Goal: Transaction & Acquisition: Purchase product/service

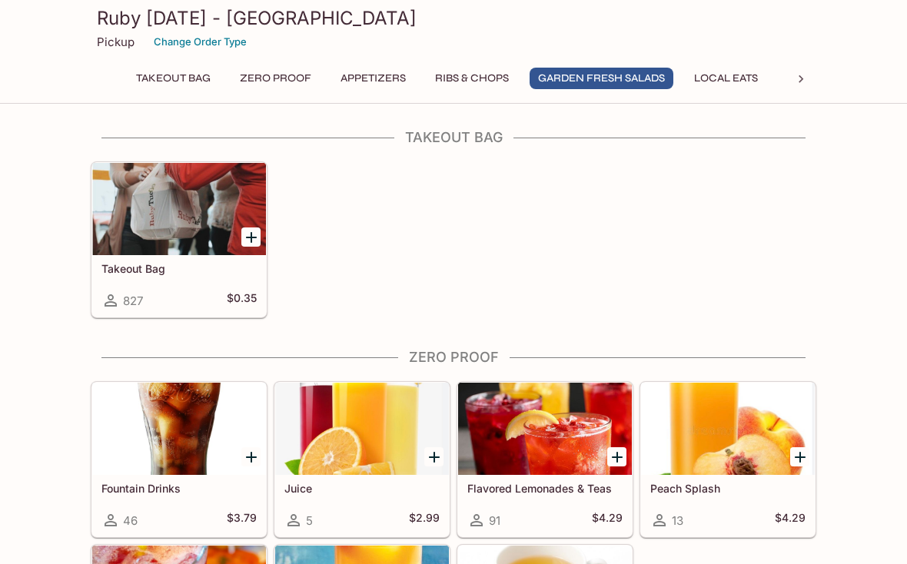
scroll to position [1367, 0]
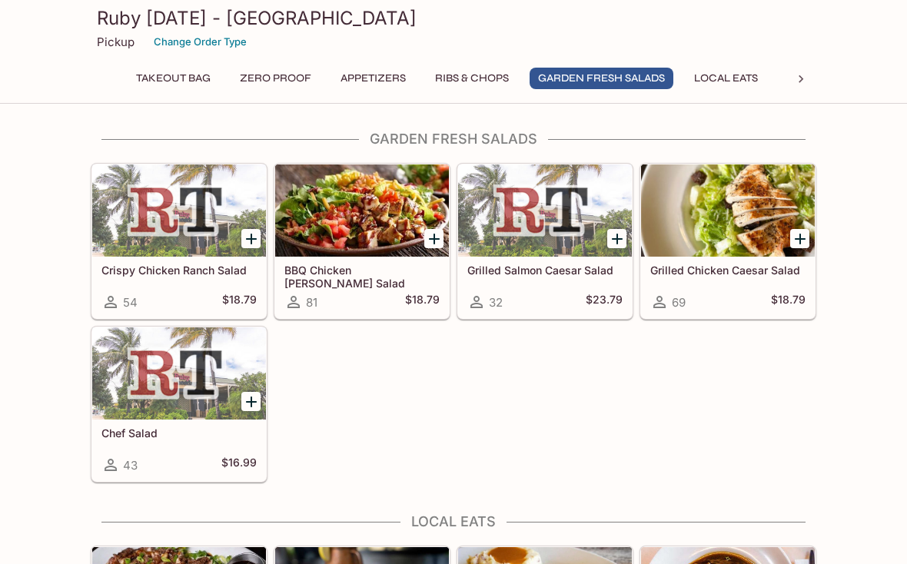
click at [255, 401] on icon "Add Chef Salad" at bounding box center [251, 402] width 11 height 11
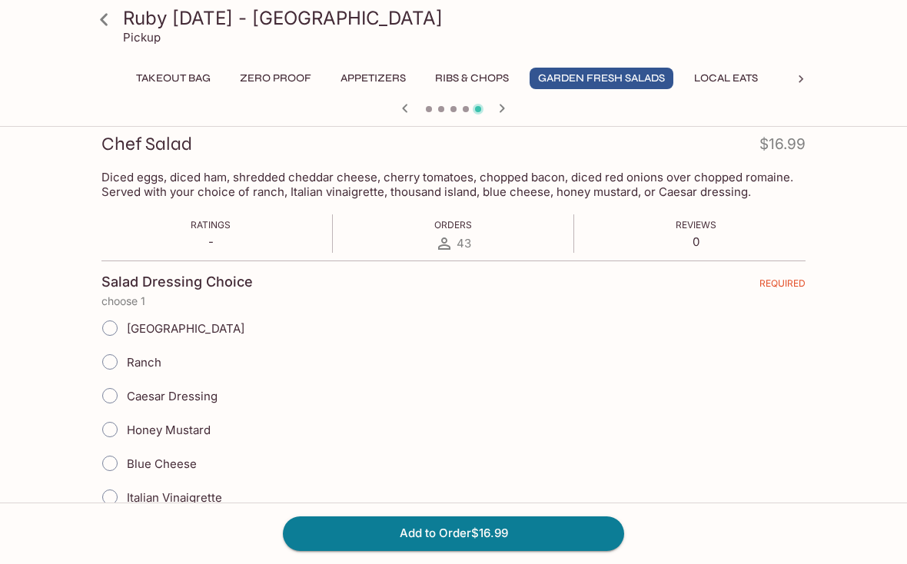
scroll to position [231, 0]
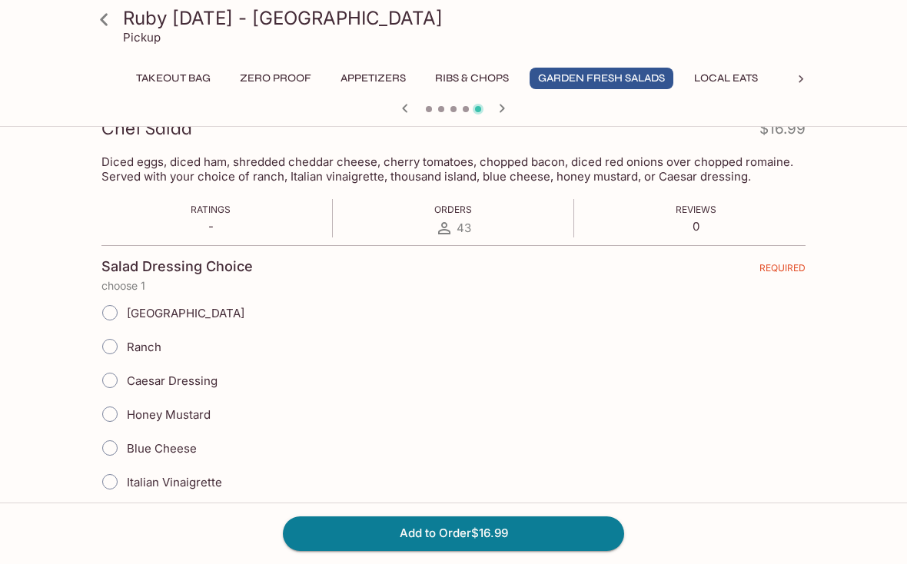
click at [102, 311] on input "[GEOGRAPHIC_DATA]" at bounding box center [110, 313] width 32 height 32
radio input "true"
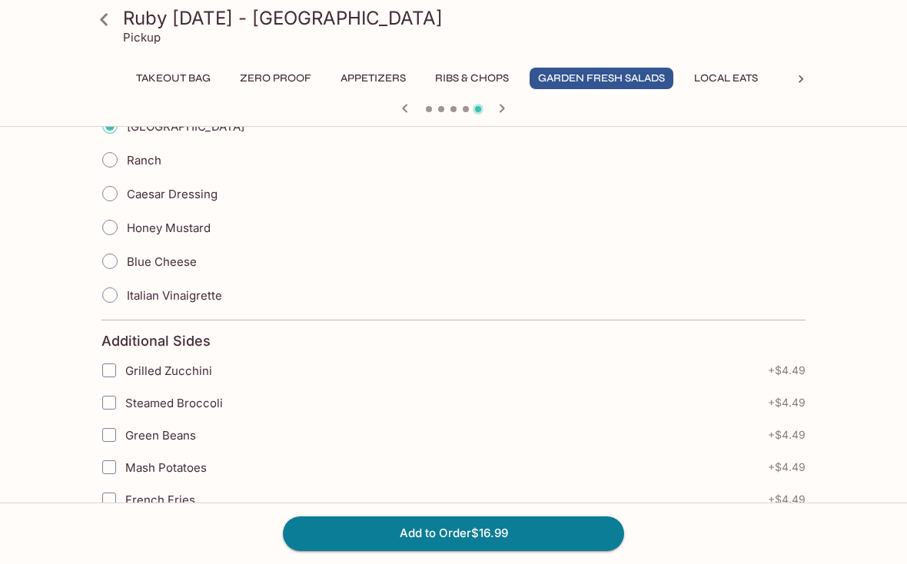
scroll to position [419, 0]
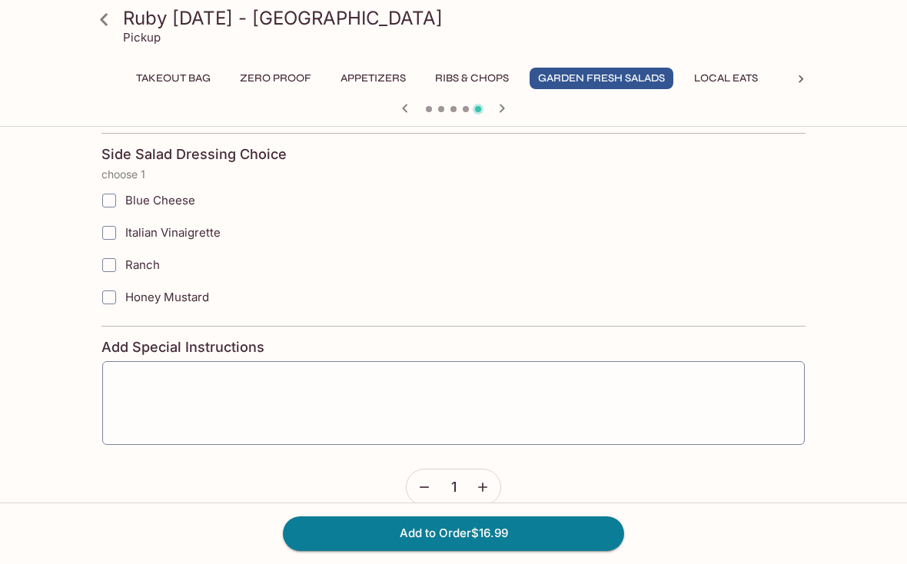
click at [564, 551] on button "Add to Order $16.99" at bounding box center [453, 534] width 341 height 34
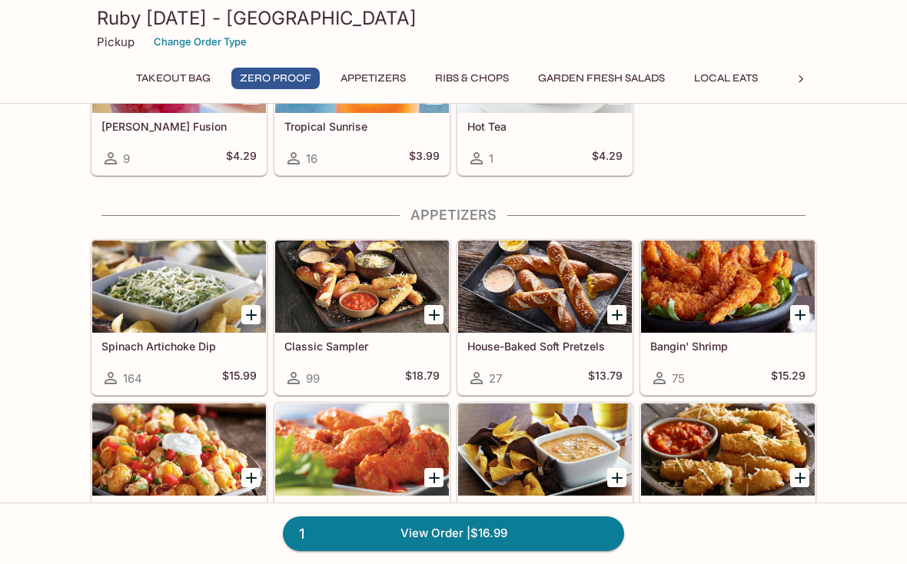
click at [611, 82] on button "Garden Fresh Salads" at bounding box center [602, 79] width 144 height 22
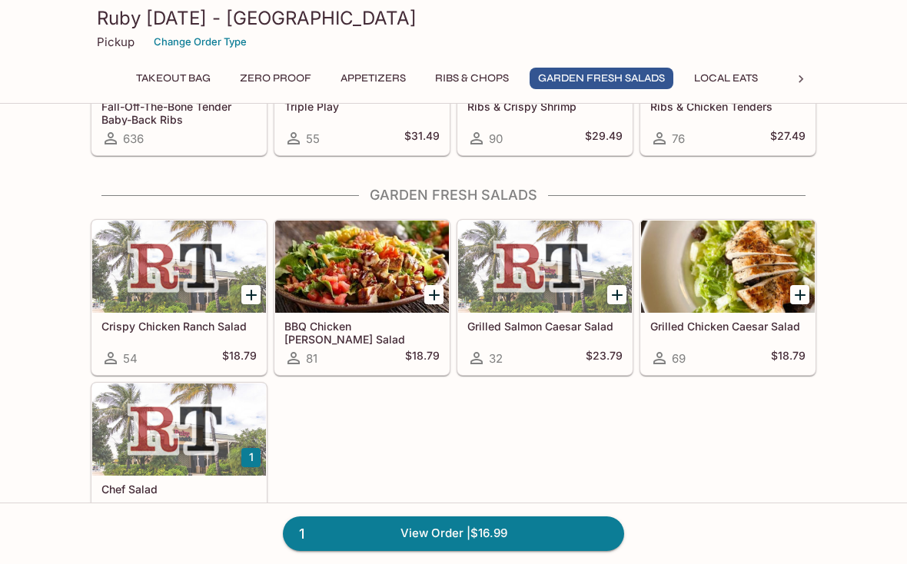
scroll to position [1367, 0]
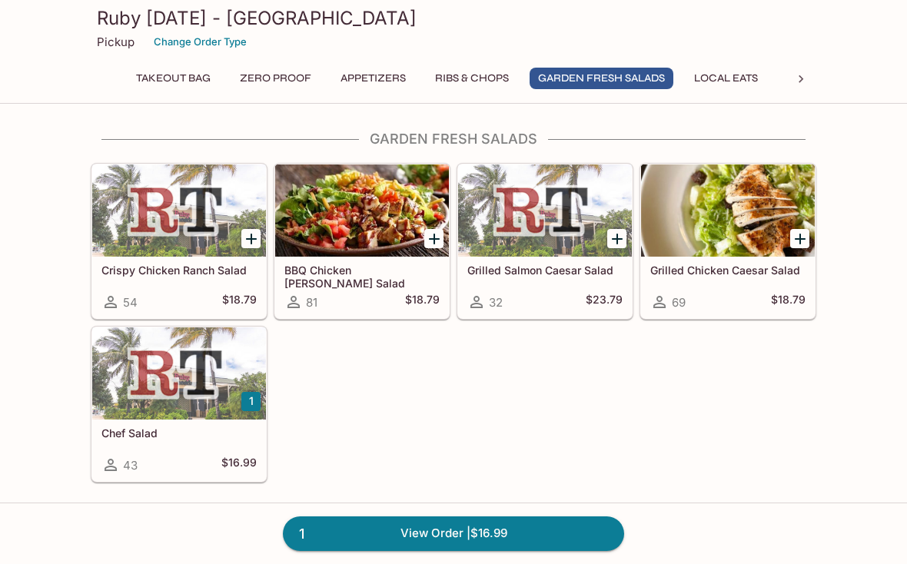
click at [145, 429] on h5 "Chef Salad" at bounding box center [178, 433] width 155 height 13
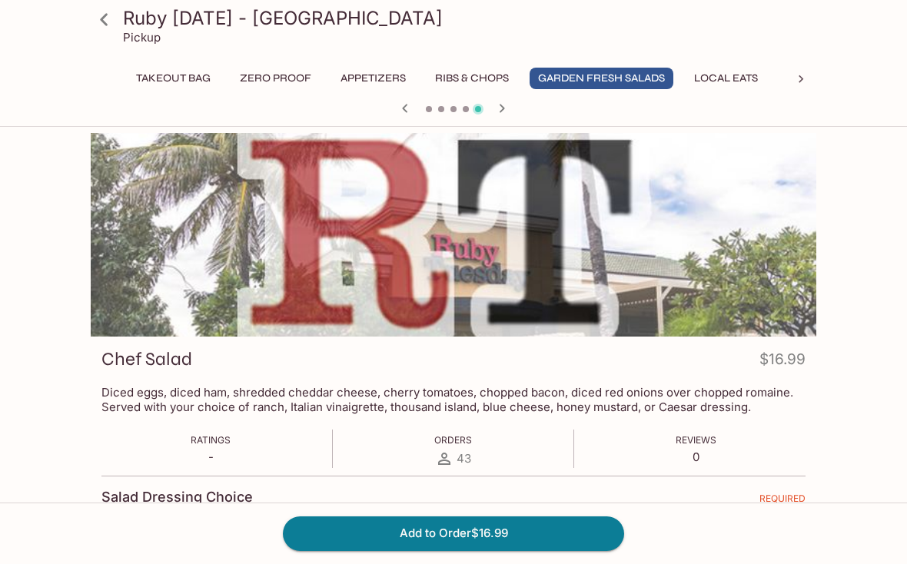
click at [528, 551] on button "Add to Order $16.99" at bounding box center [453, 534] width 341 height 34
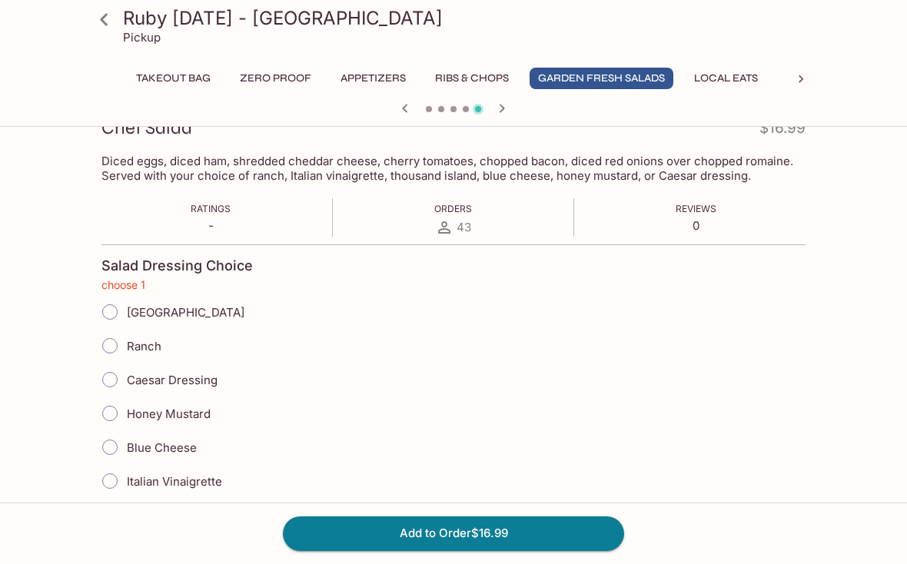
scroll to position [254, 0]
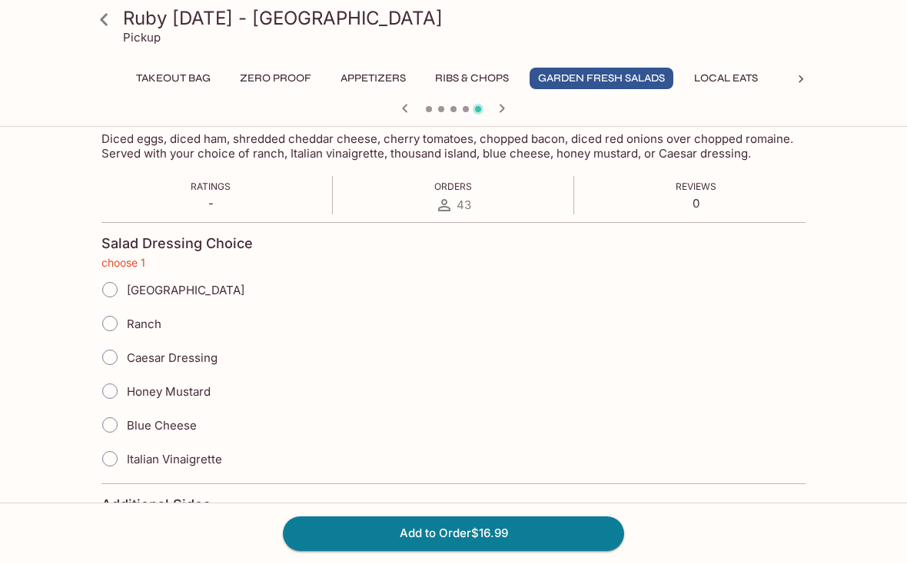
click at [114, 324] on input "Ranch" at bounding box center [110, 324] width 32 height 32
radio input "true"
click at [537, 551] on button "Add to Order $16.99" at bounding box center [453, 534] width 341 height 34
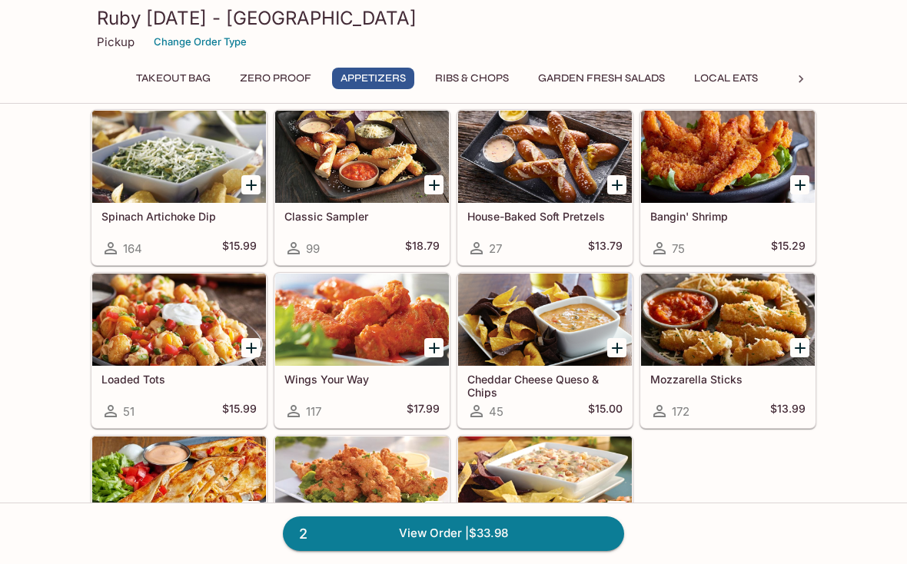
click at [614, 85] on button "Garden Fresh Salads" at bounding box center [602, 79] width 144 height 22
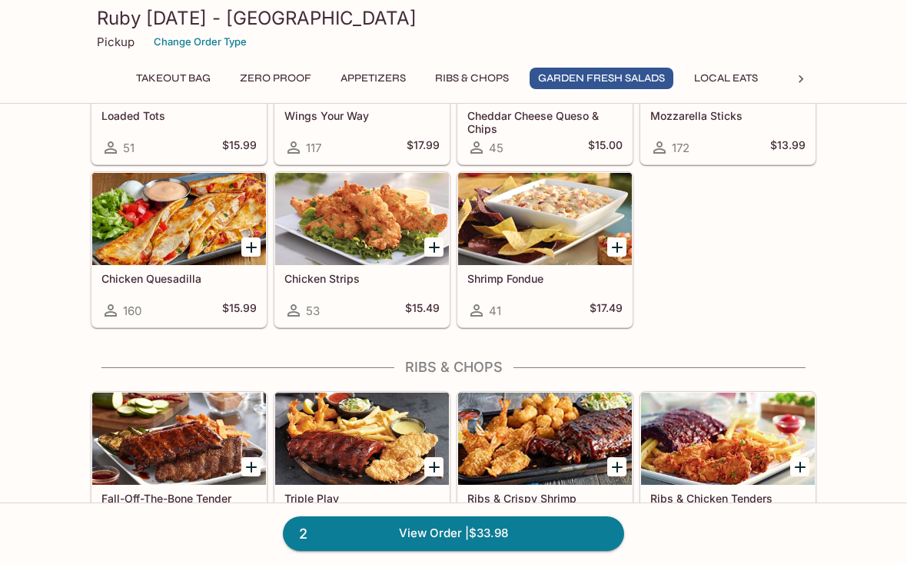
scroll to position [1367, 0]
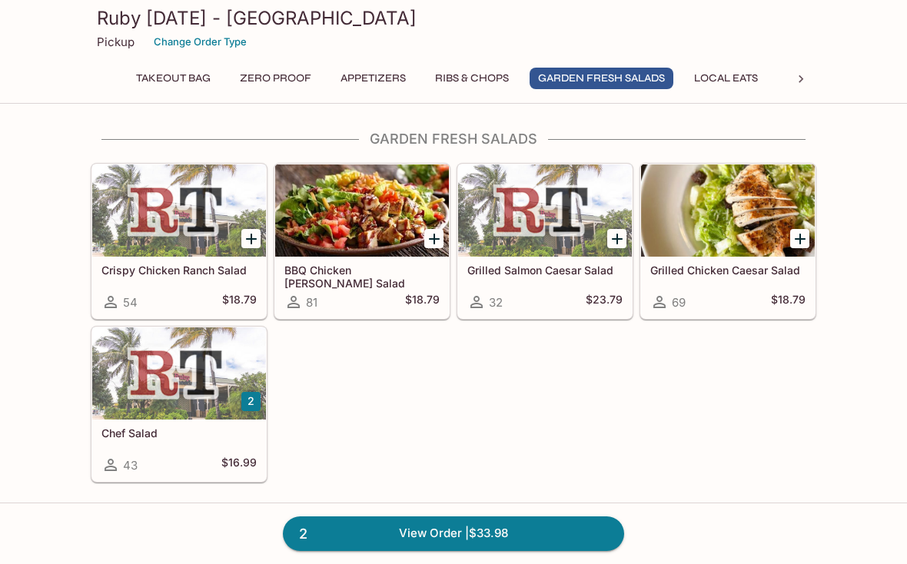
click at [151, 390] on div at bounding box center [179, 374] width 174 height 92
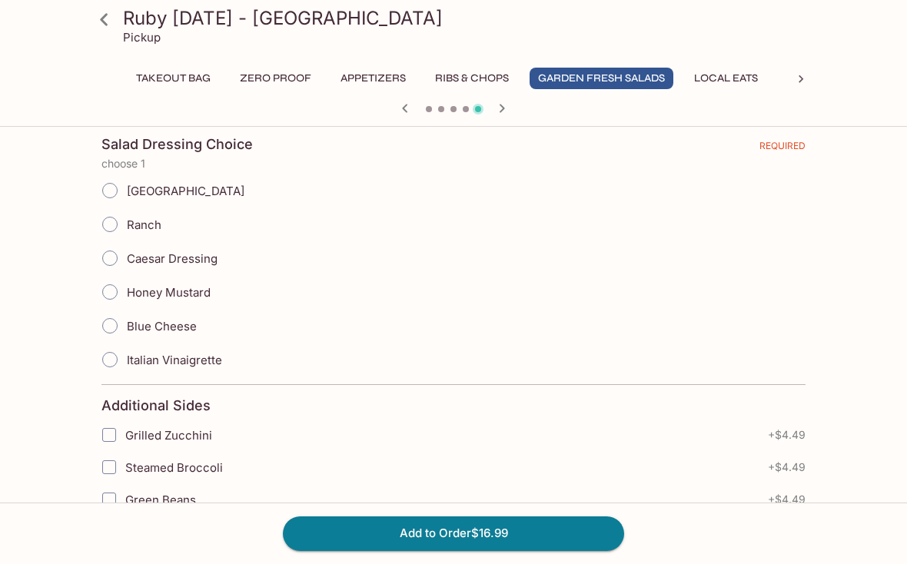
scroll to position [354, 0]
click at [119, 264] on input "Caesar Dressing" at bounding box center [110, 257] width 32 height 32
radio input "true"
click at [533, 551] on button "Add to Order $16.99" at bounding box center [453, 534] width 341 height 34
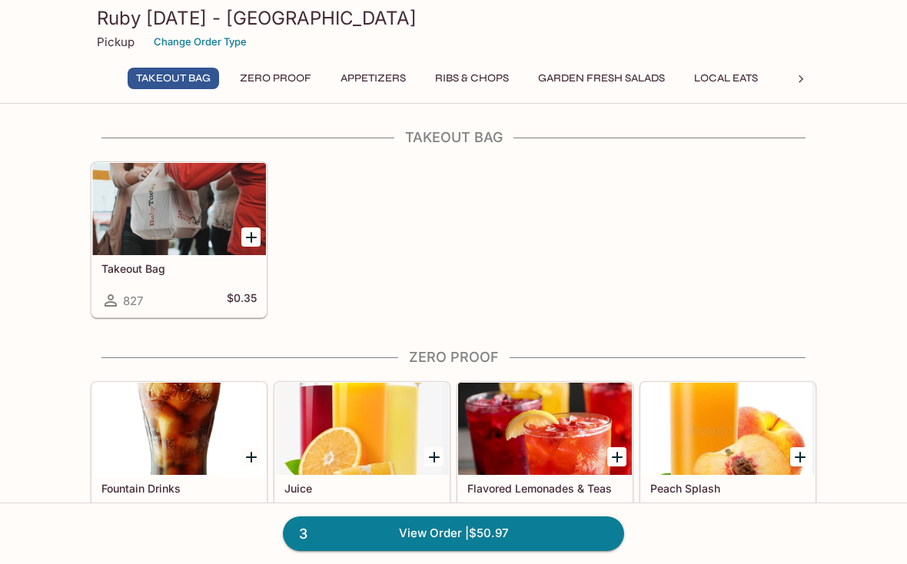
click at [790, 81] on div at bounding box center [801, 79] width 31 height 23
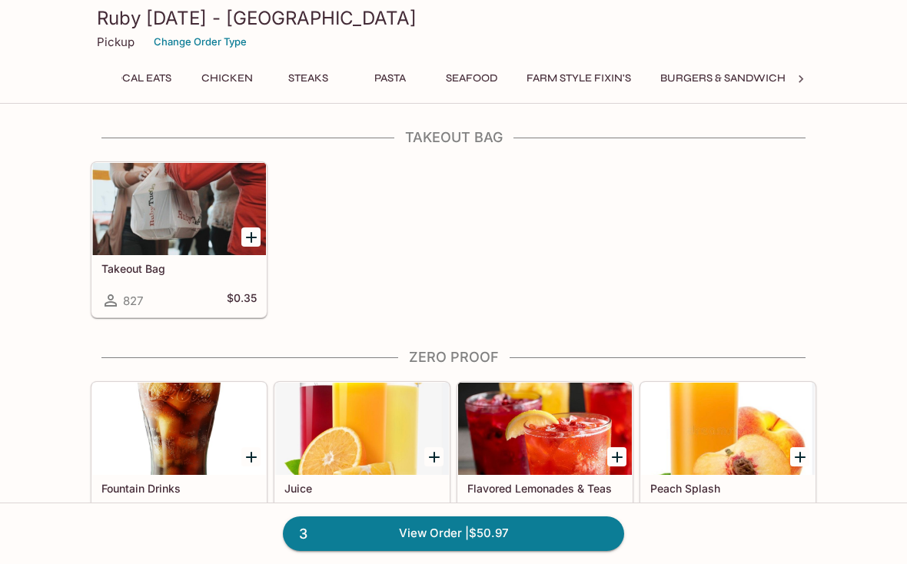
scroll to position [0, 643]
click at [169, 88] on button "Chicken" at bounding box center [170, 79] width 69 height 22
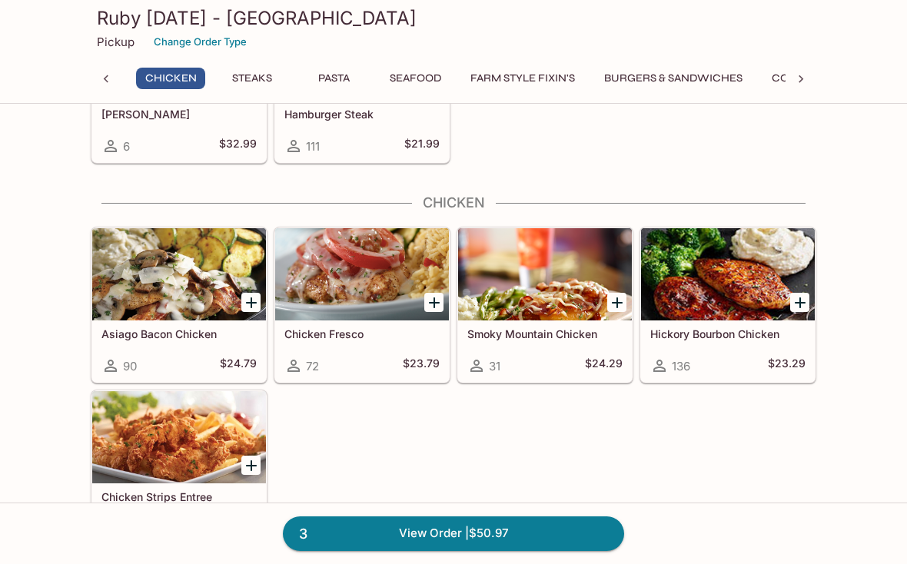
scroll to position [2133, 0]
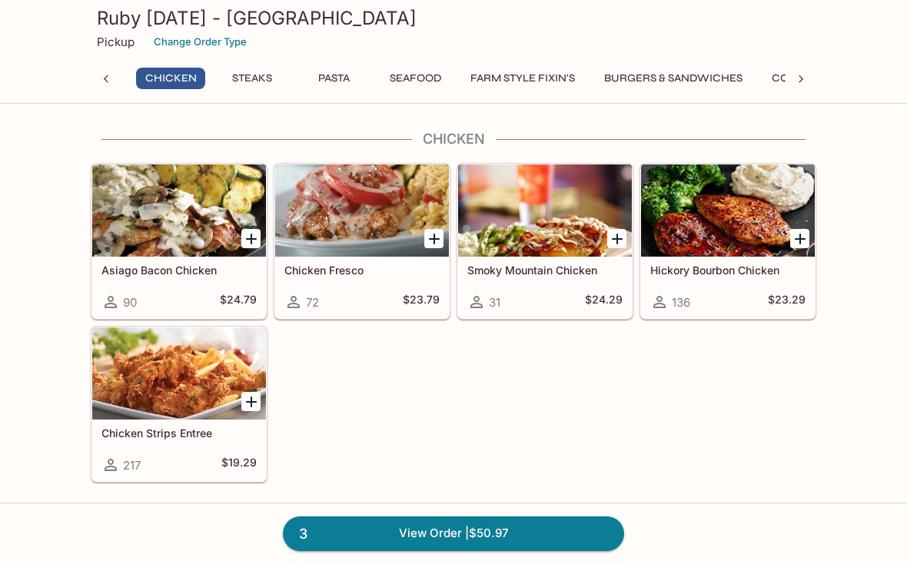
click at [800, 238] on icon "Add Hickory Bourbon Chicken" at bounding box center [800, 239] width 11 height 11
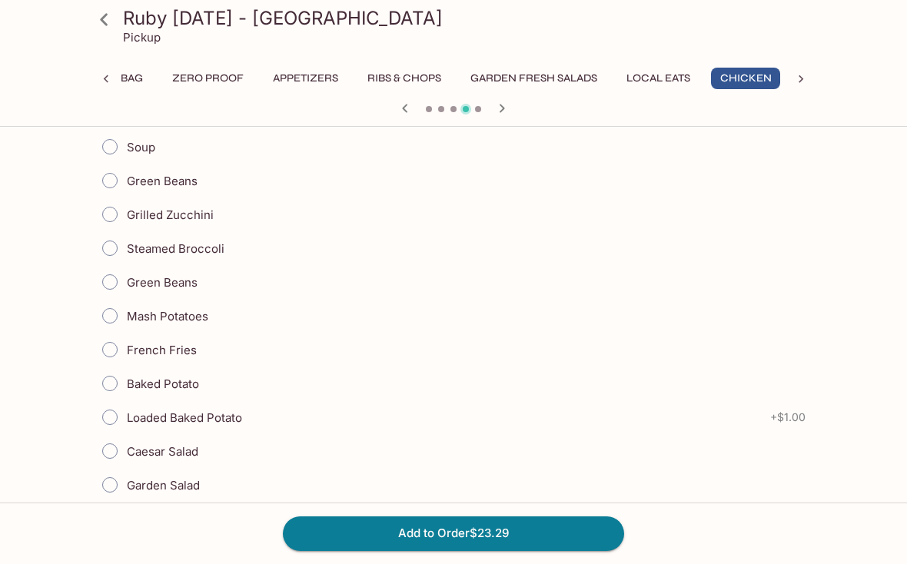
scroll to position [497, 0]
click at [106, 322] on input "Mash Potatoes" at bounding box center [110, 317] width 32 height 32
radio input "true"
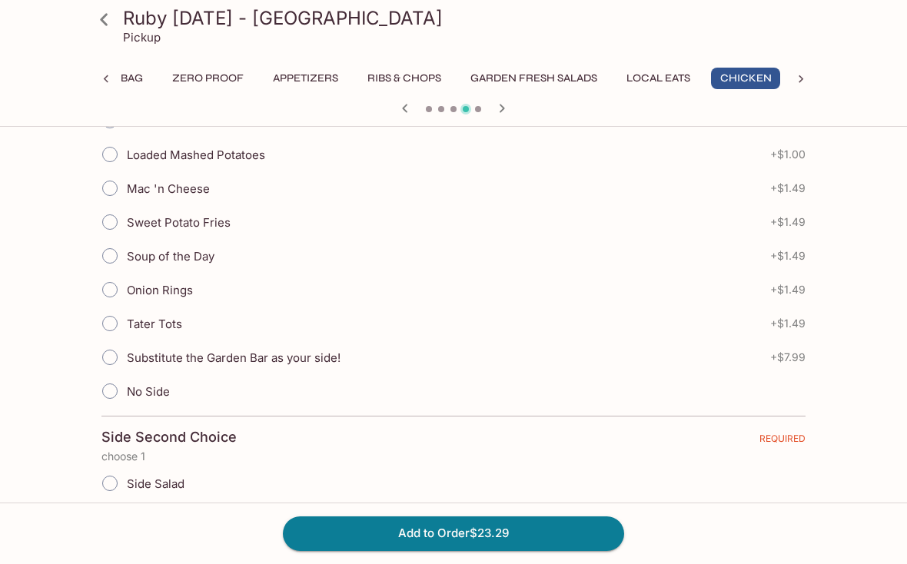
click at [281, 491] on div "Side Salad" at bounding box center [453, 484] width 704 height 34
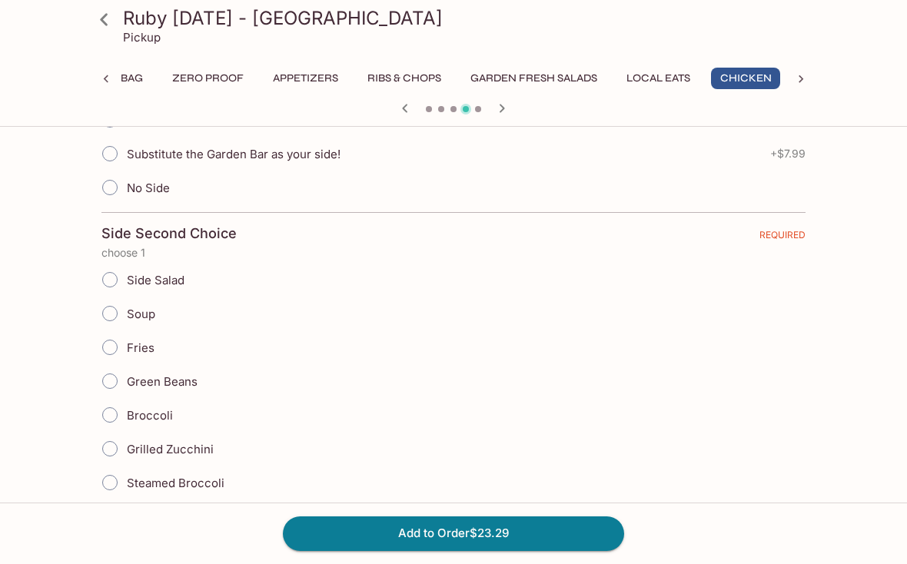
scroll to position [1102, 0]
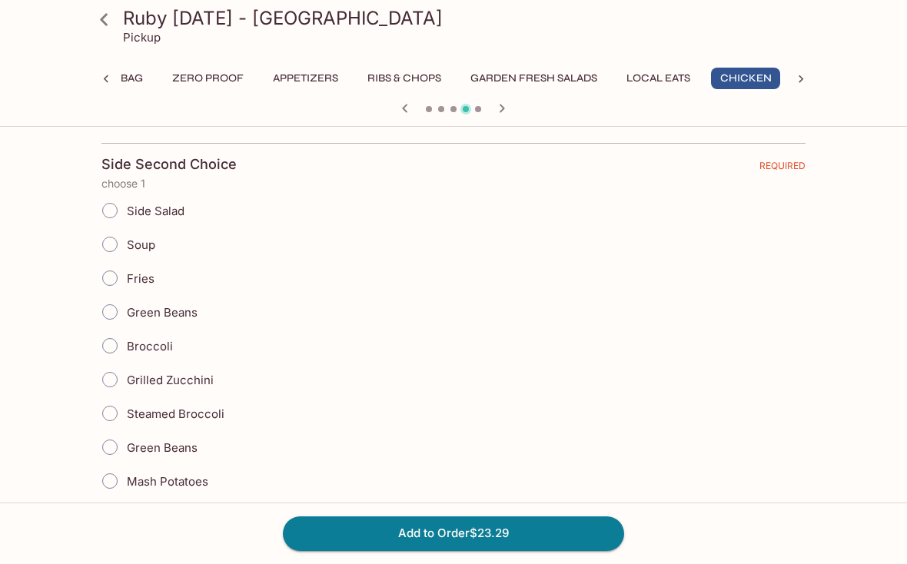
click at [110, 348] on input "Broccoli" at bounding box center [110, 346] width 32 height 32
radio input "true"
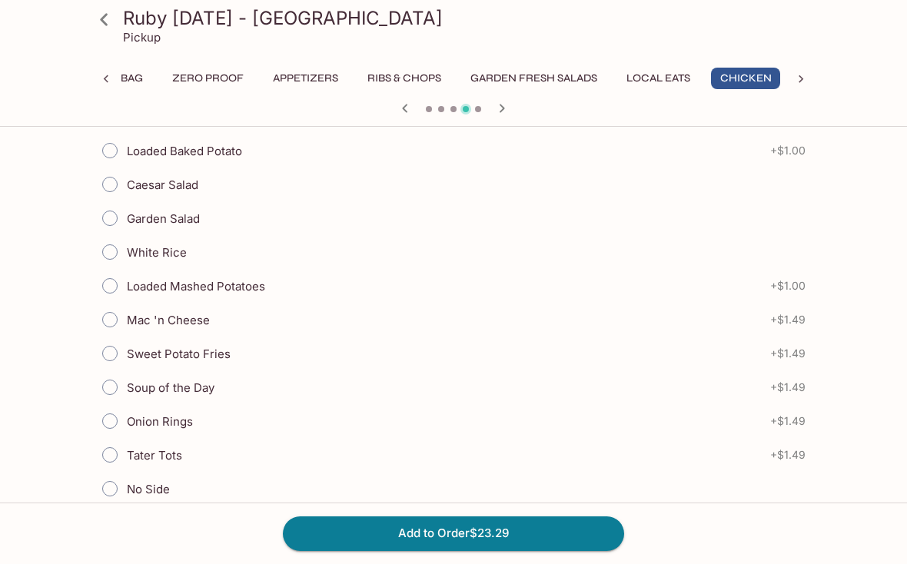
scroll to position [1599, 0]
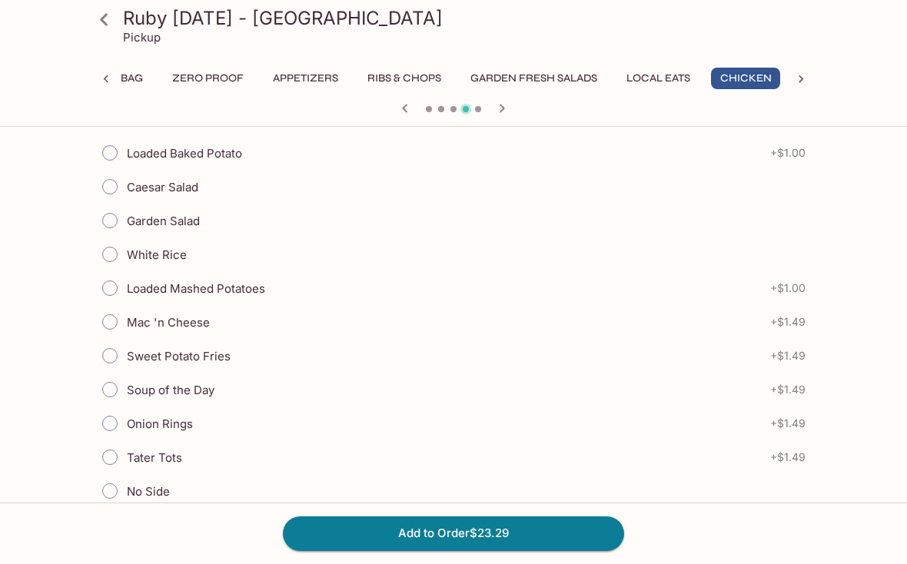
click at [480, 527] on button "Add to Order $23.29" at bounding box center [453, 534] width 341 height 34
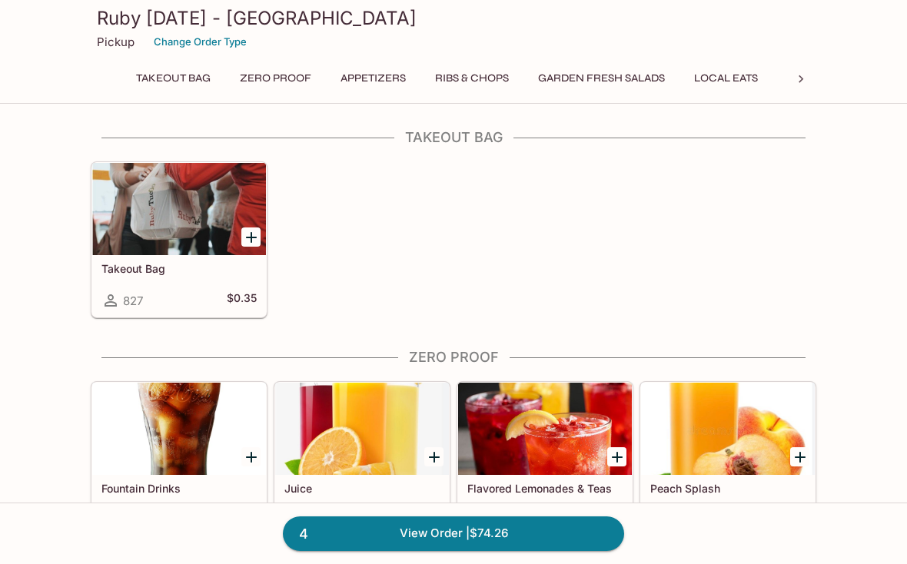
click at [799, 59] on div "Ruby [DATE] - [GEOGRAPHIC_DATA] Pickup Change Order Type" at bounding box center [454, 31] width 738 height 62
click at [790, 68] on div at bounding box center [801, 79] width 31 height 23
click at [261, 88] on button "Steaks" at bounding box center [252, 79] width 69 height 22
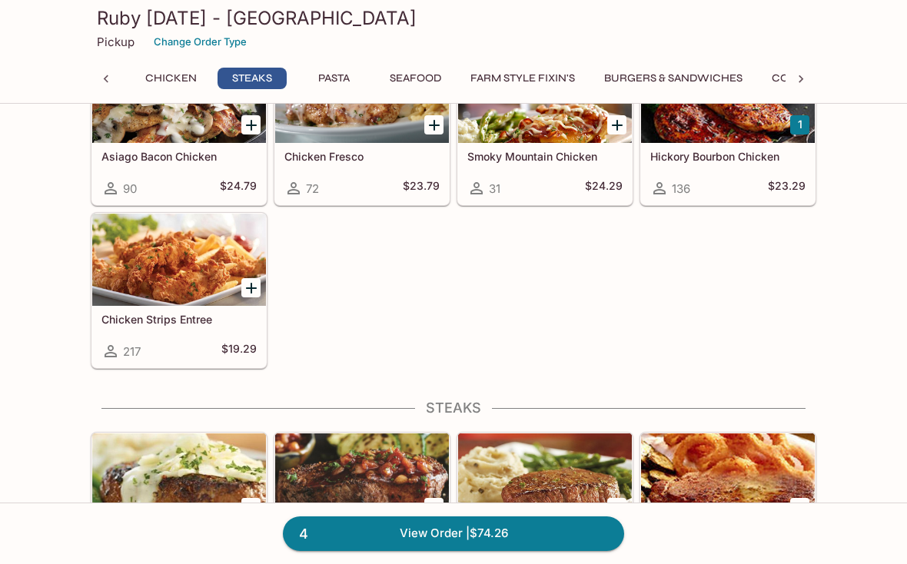
scroll to position [2516, 0]
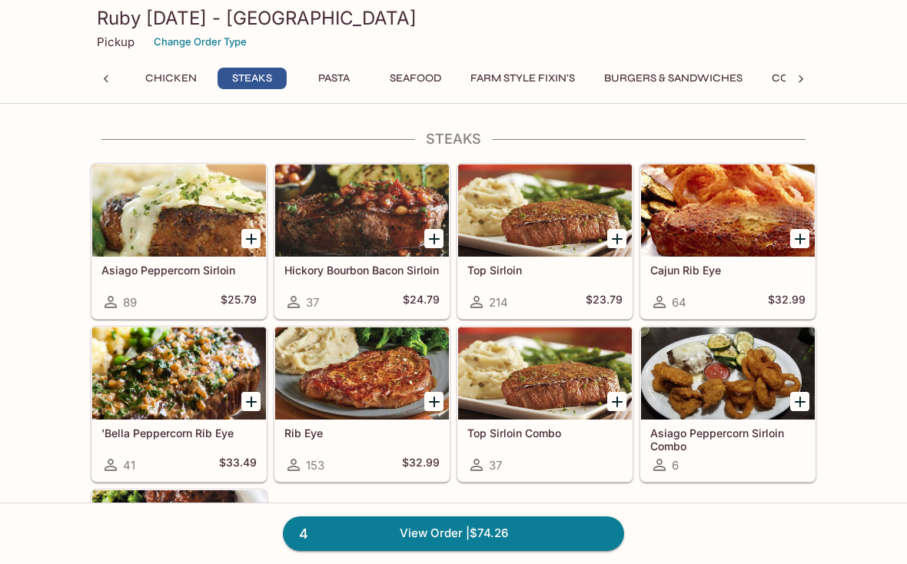
click at [614, 222] on div at bounding box center [545, 211] width 174 height 92
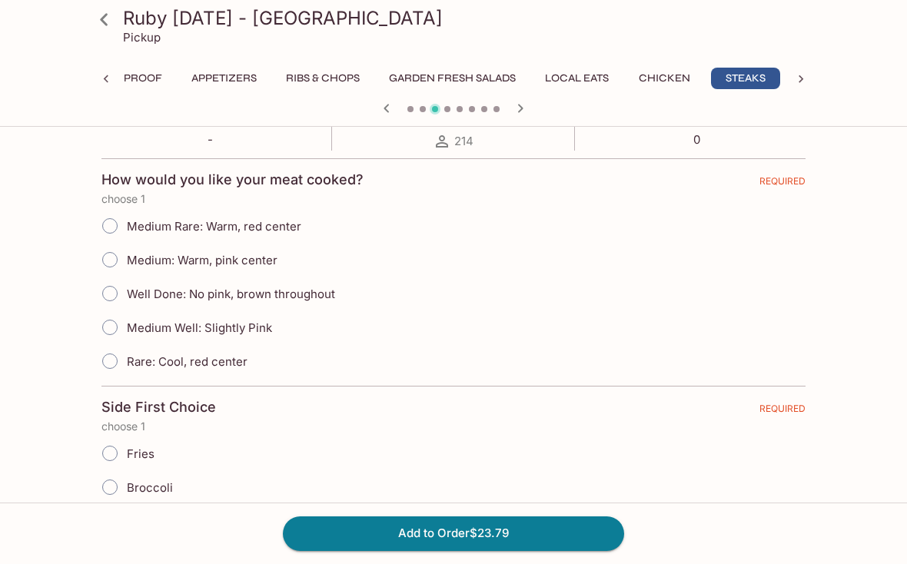
scroll to position [304, 0]
click at [117, 250] on input "Medium: Warm, pink center" at bounding box center [110, 259] width 32 height 32
radio input "true"
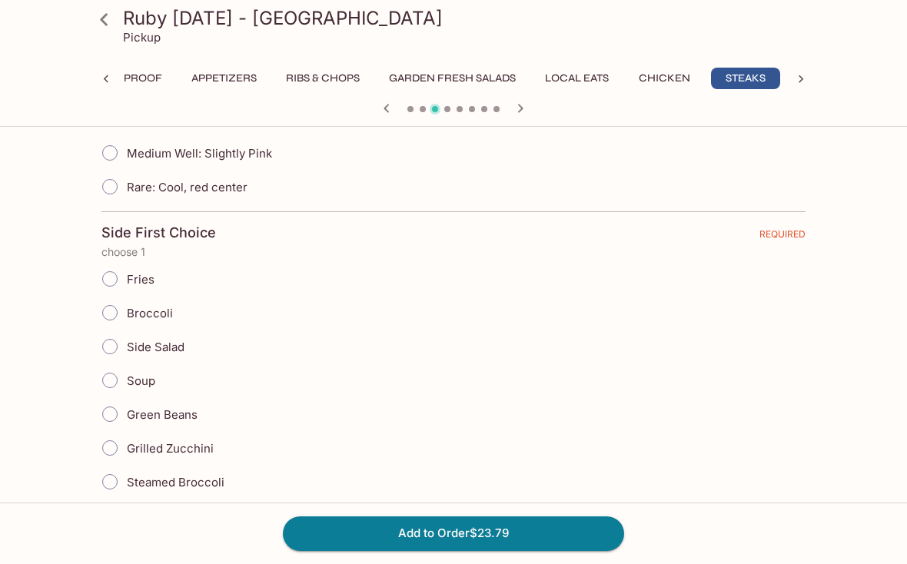
scroll to position [481, 0]
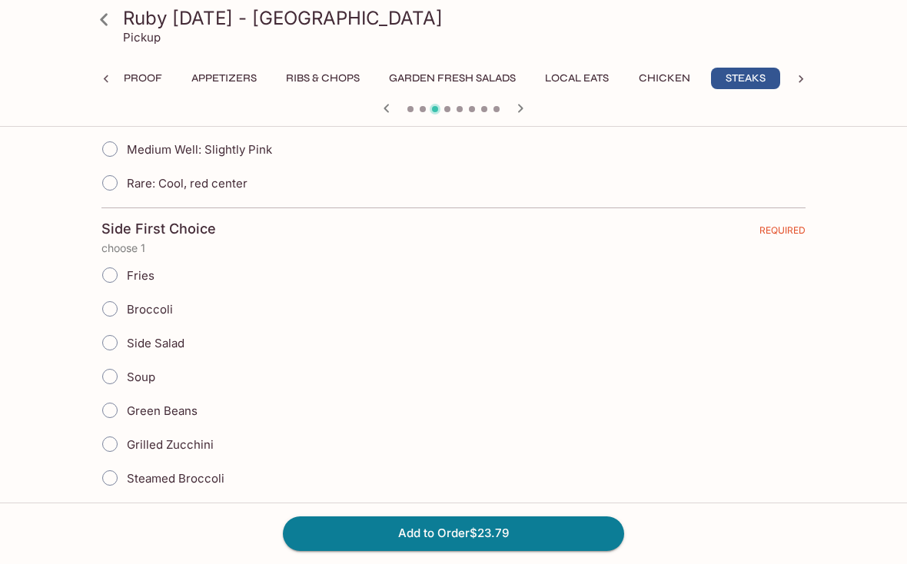
click at [115, 318] on input "Broccoli" at bounding box center [110, 309] width 32 height 32
radio input "true"
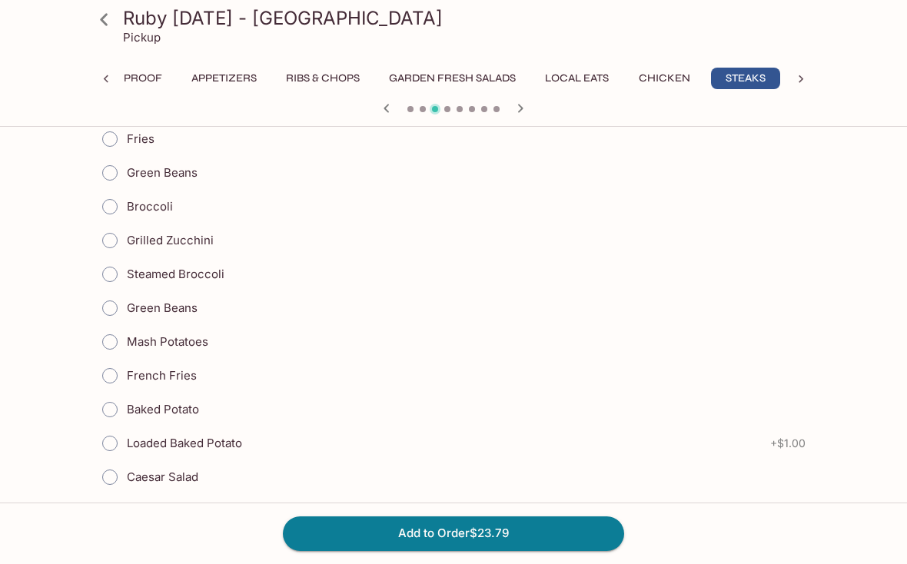
scroll to position [1543, 0]
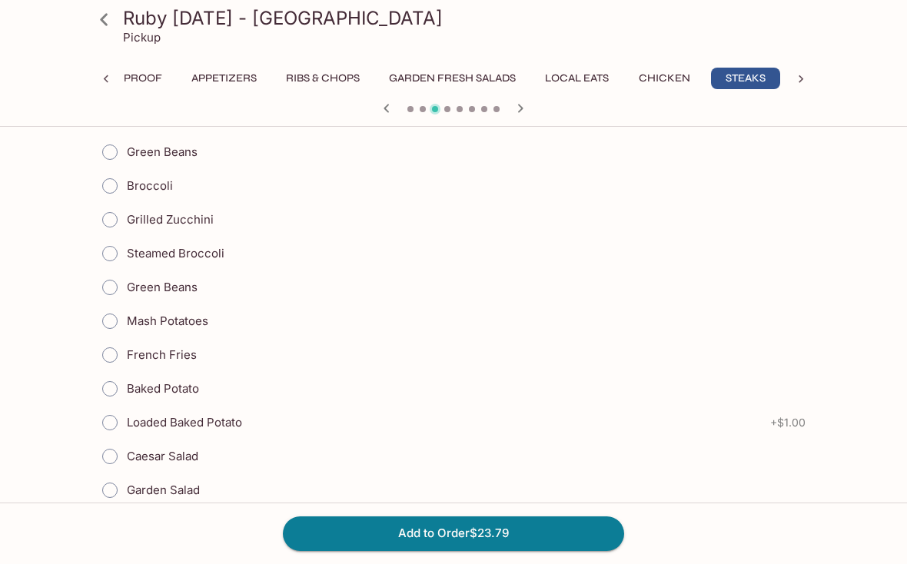
click at [114, 325] on input "Mash Potatoes" at bounding box center [110, 321] width 32 height 32
radio input "true"
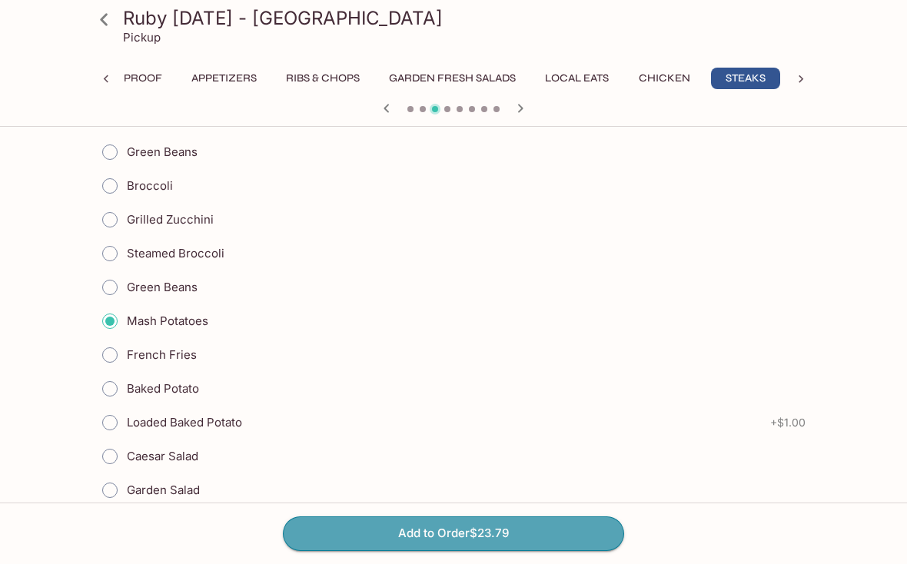
click at [507, 551] on button "Add to Order $23.79" at bounding box center [453, 534] width 341 height 34
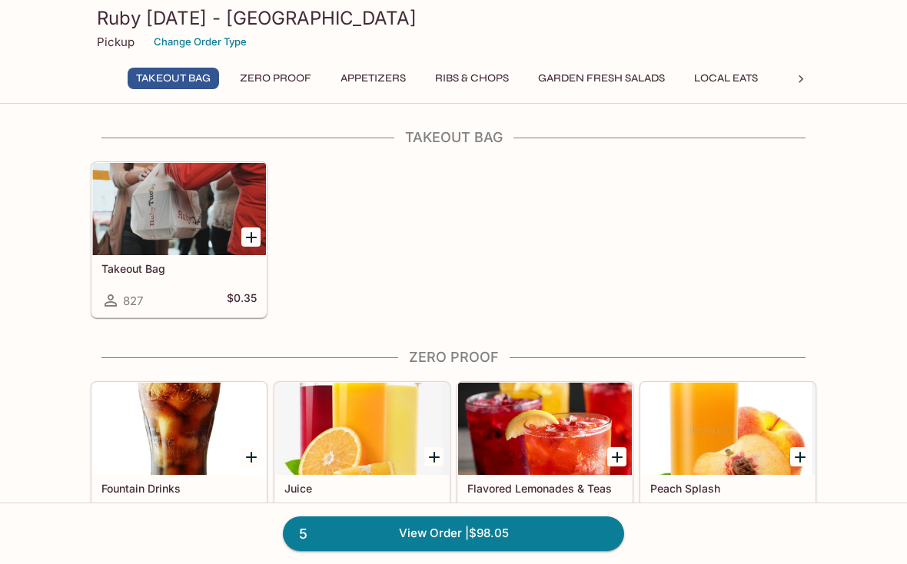
click at [797, 87] on div at bounding box center [801, 79] width 31 height 23
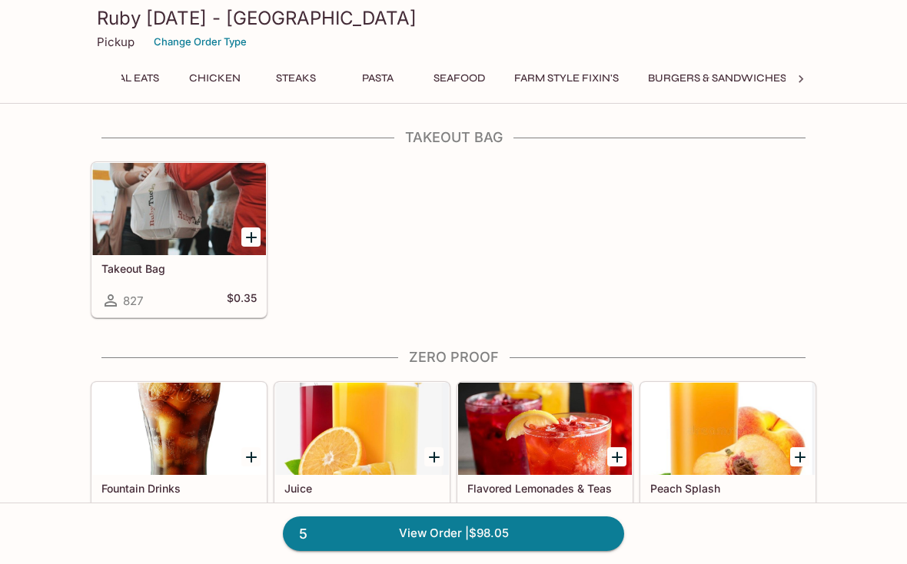
scroll to position [0, 643]
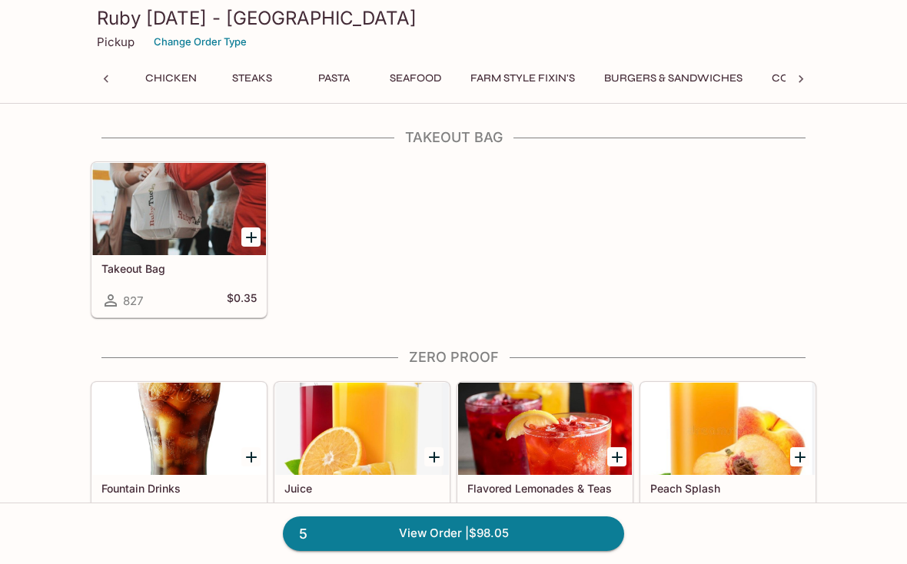
click at [425, 71] on button "Seafood" at bounding box center [415, 79] width 69 height 22
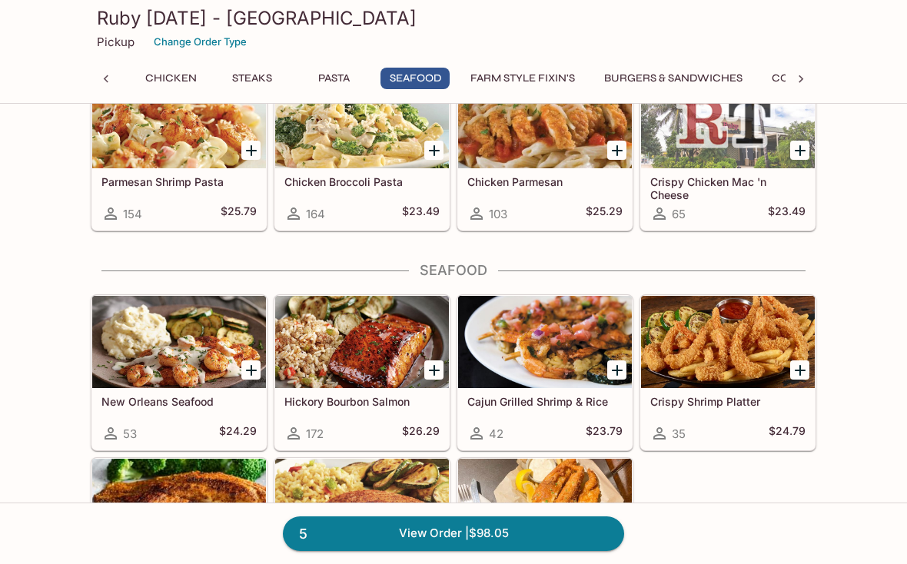
scroll to position [3282, 0]
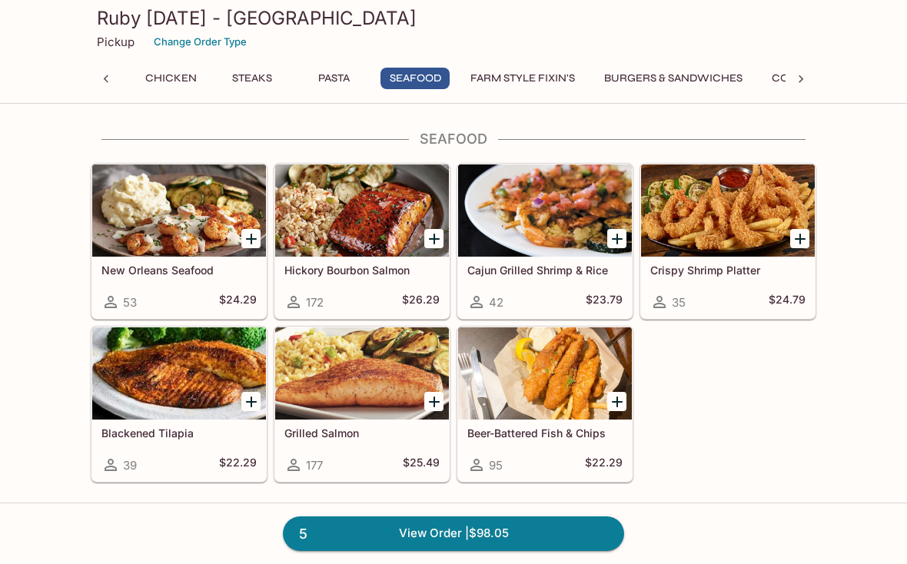
click at [435, 402] on icon "Add Grilled Salmon" at bounding box center [434, 402] width 11 height 11
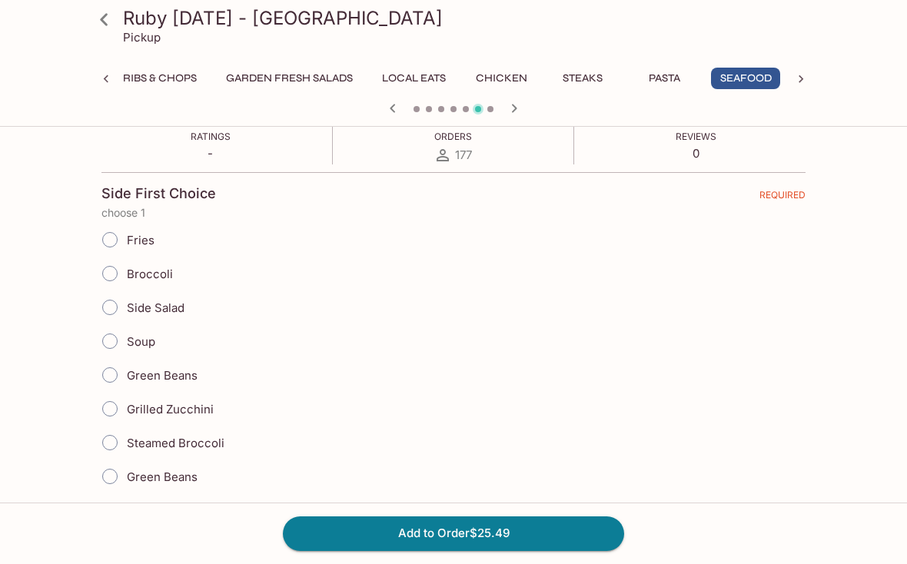
scroll to position [296, 0]
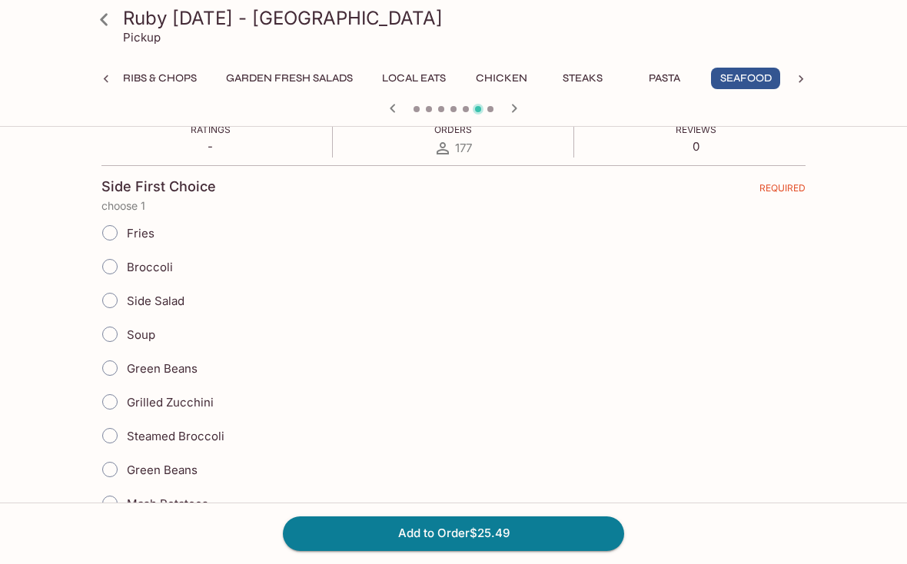
click at [119, 271] on input "Broccoli" at bounding box center [110, 267] width 32 height 32
radio input "true"
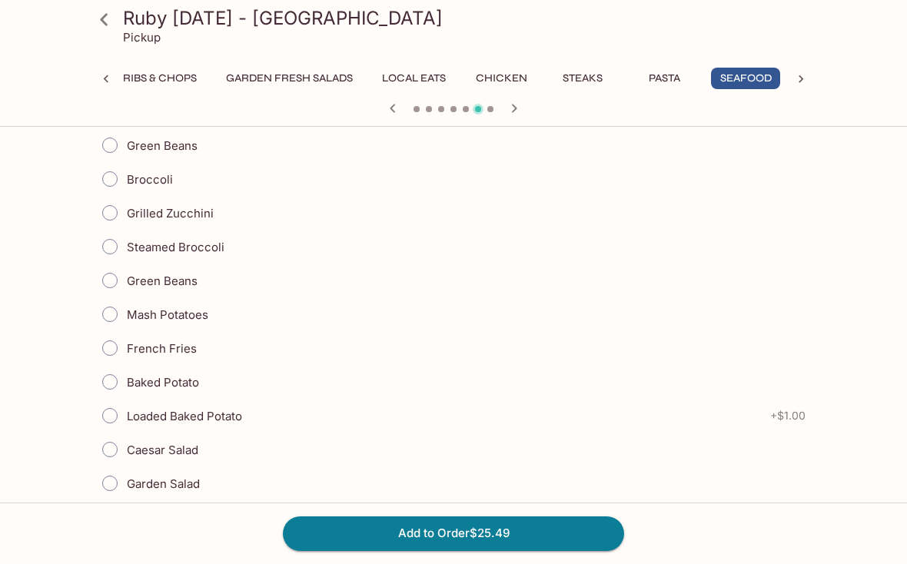
scroll to position [1319, 0]
click at [113, 311] on input "Mash Potatoes" at bounding box center [110, 317] width 32 height 32
radio input "true"
click at [467, 551] on button "Add to Order $25.49" at bounding box center [453, 534] width 341 height 34
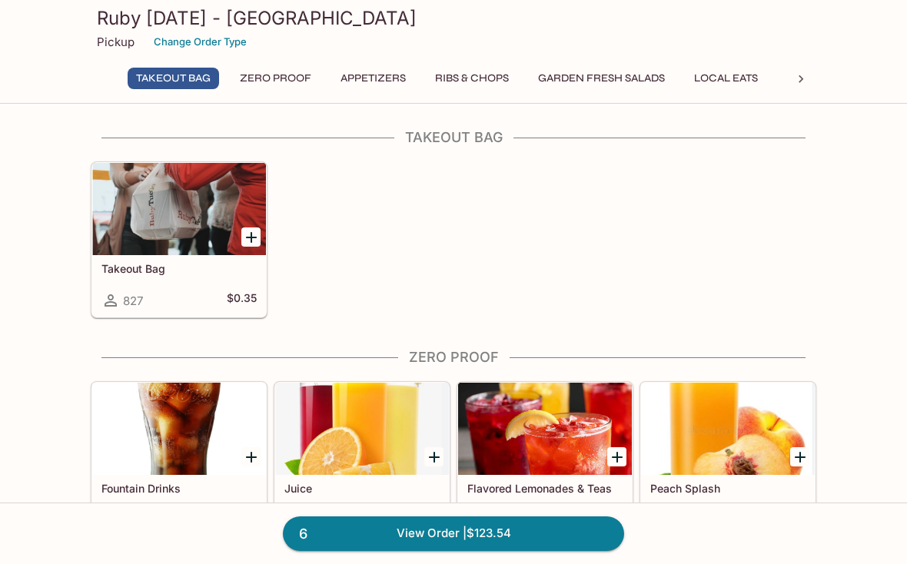
click at [245, 240] on icon "Add Takeout Bag" at bounding box center [251, 237] width 18 height 18
click at [517, 551] on link "7 View Order | $123.89" at bounding box center [453, 534] width 341 height 34
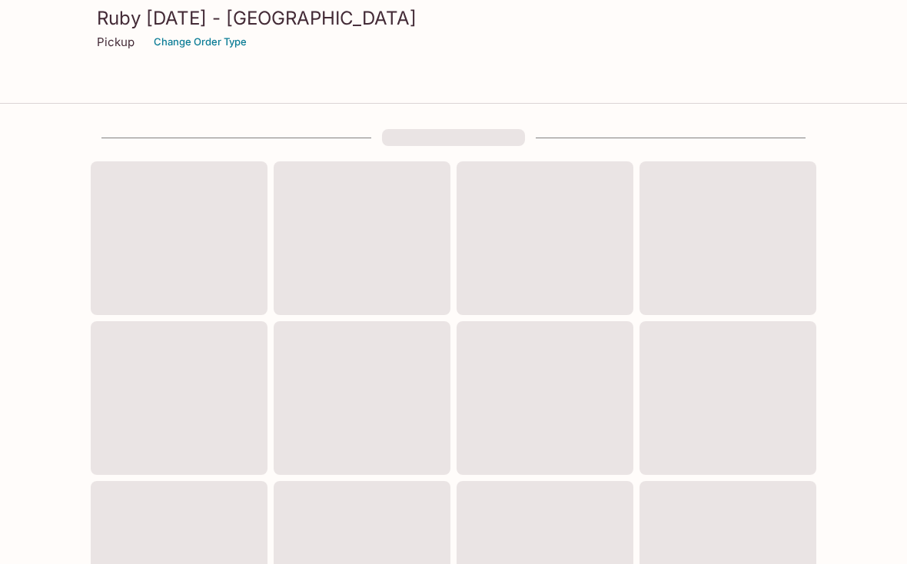
scroll to position [25, 0]
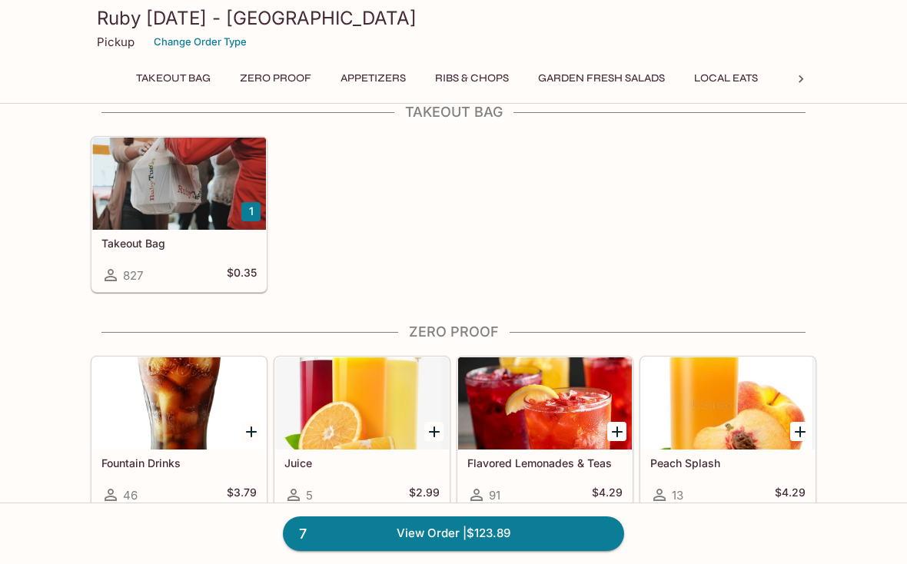
click at [431, 543] on link "7 View Order | $123.89" at bounding box center [453, 534] width 341 height 34
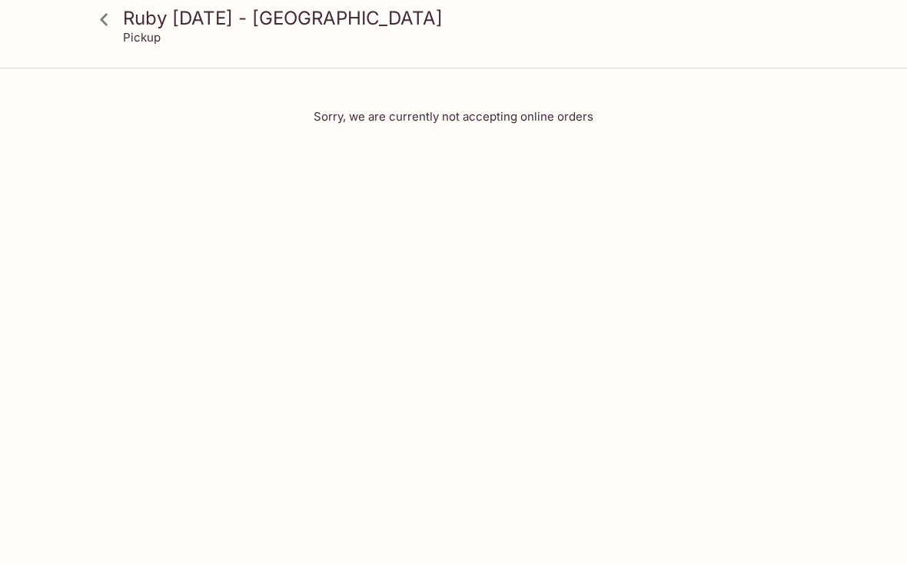
click at [104, 18] on icon at bounding box center [104, 19] width 8 height 12
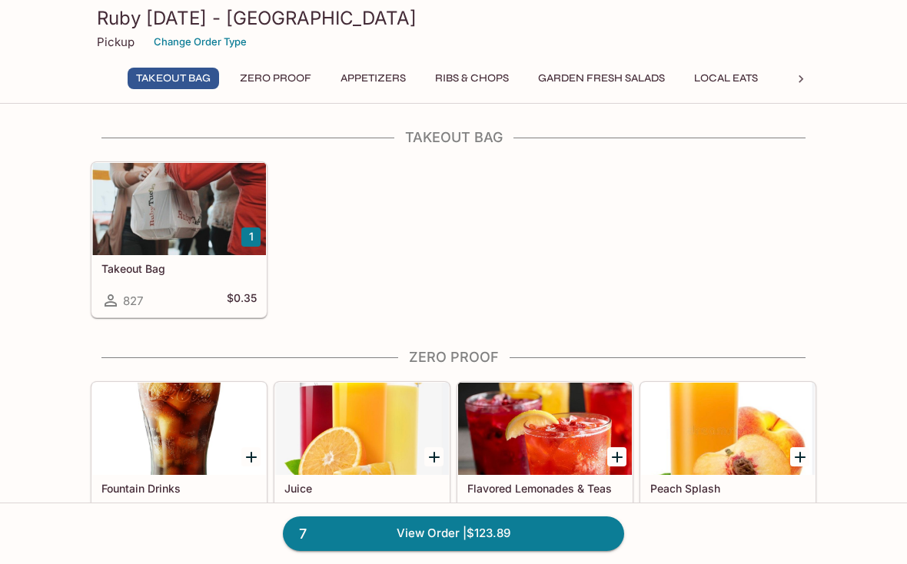
click at [225, 35] on button "Change Order Type" at bounding box center [200, 42] width 107 height 24
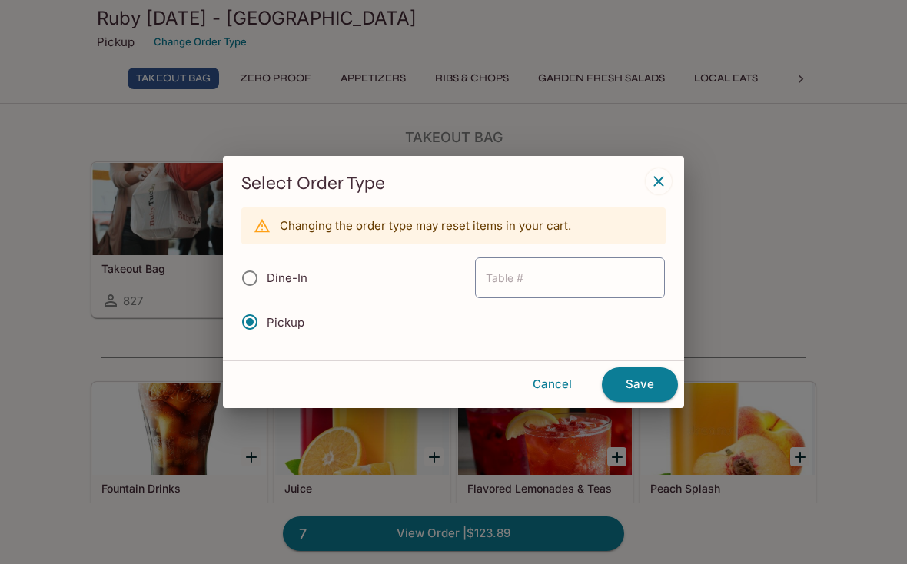
click at [643, 378] on button "Save" at bounding box center [640, 385] width 76 height 34
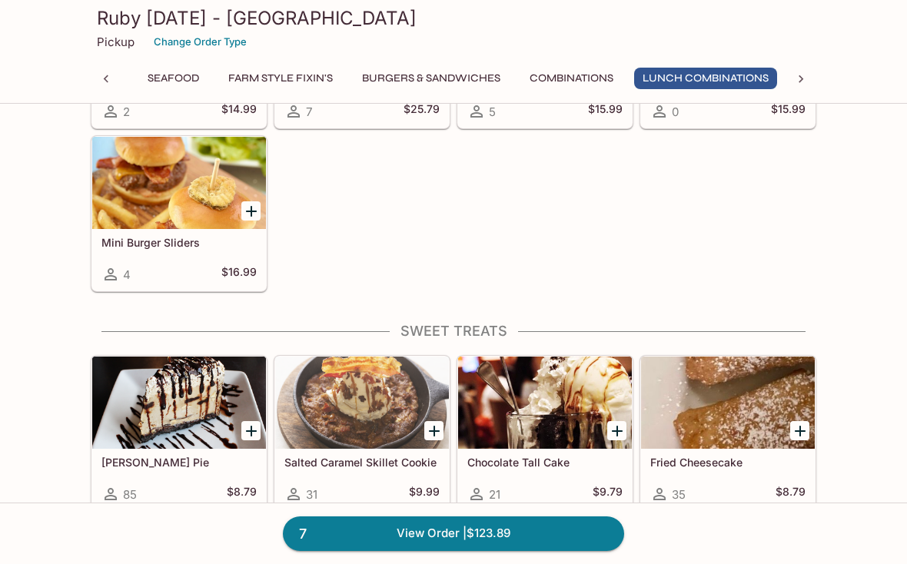
scroll to position [5655, 0]
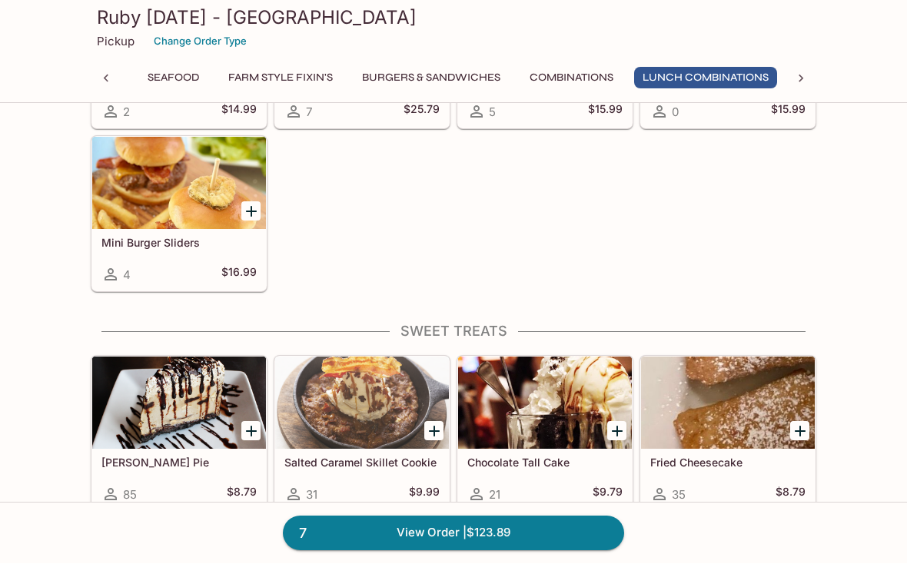
click at [516, 551] on link "7 View Order | $123.89" at bounding box center [453, 534] width 341 height 34
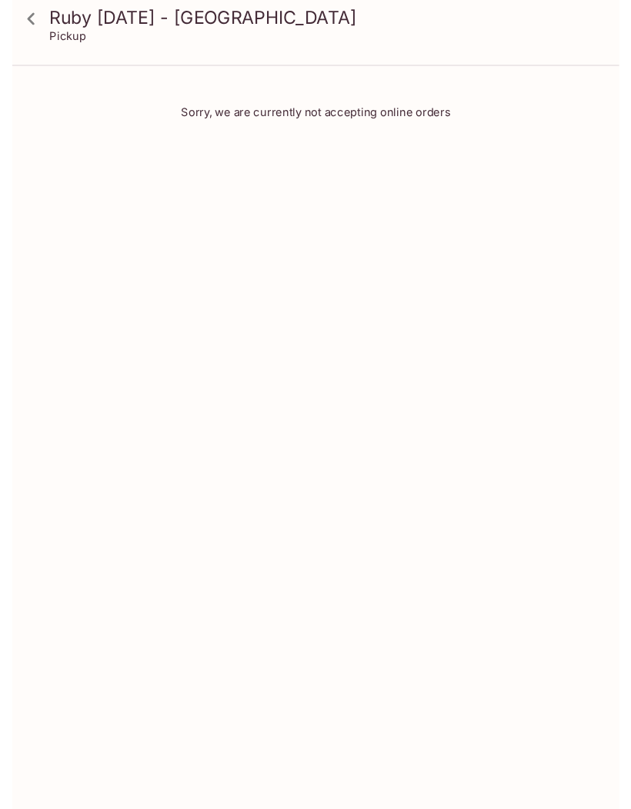
scroll to position [25, 0]
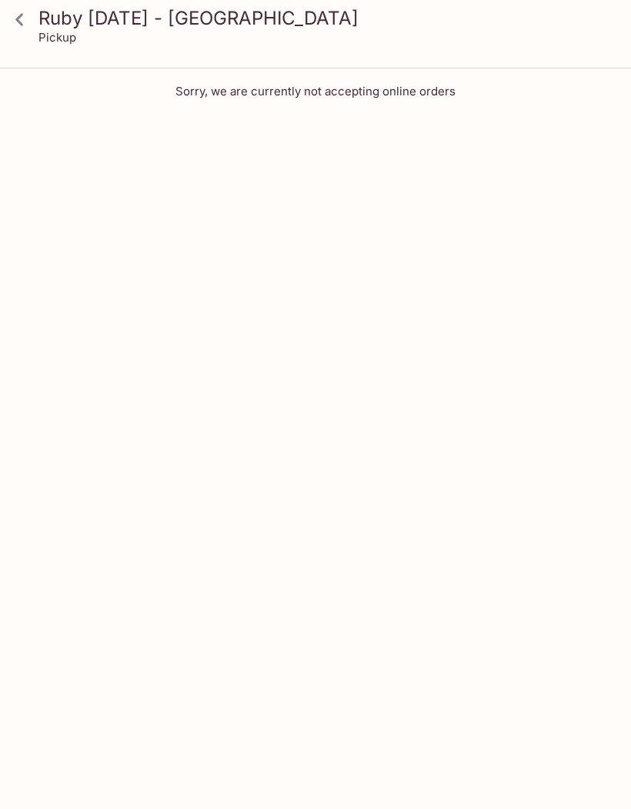
click at [32, 23] on icon at bounding box center [19, 19] width 27 height 27
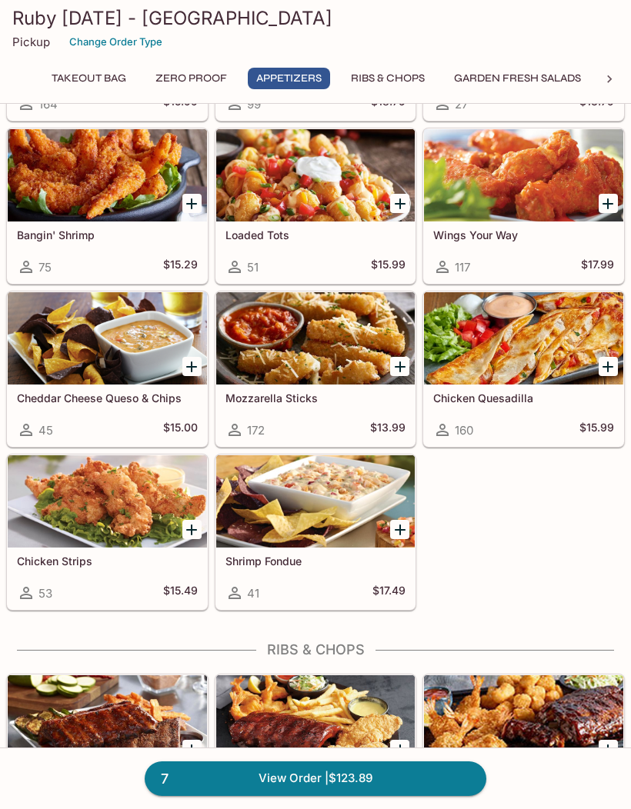
scroll to position [960, 0]
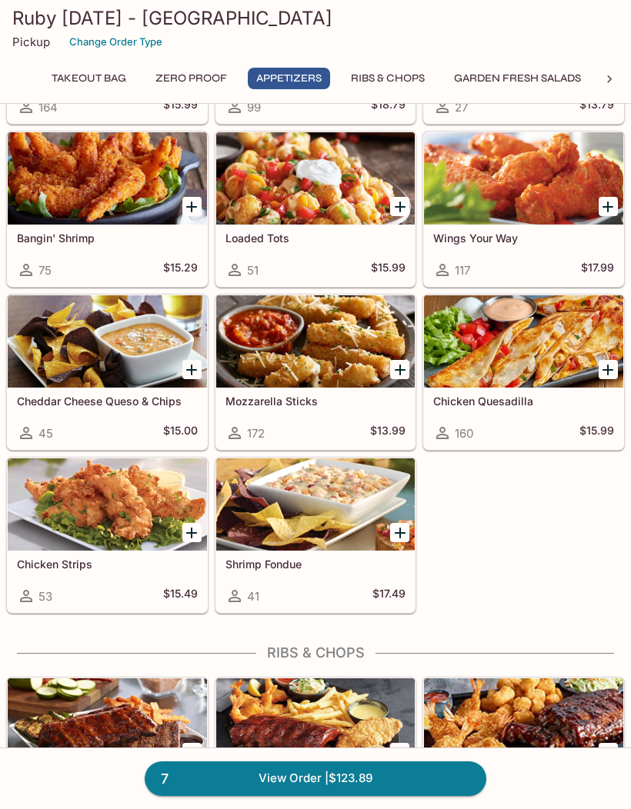
click at [506, 72] on button "Garden Fresh Salads" at bounding box center [517, 79] width 144 height 22
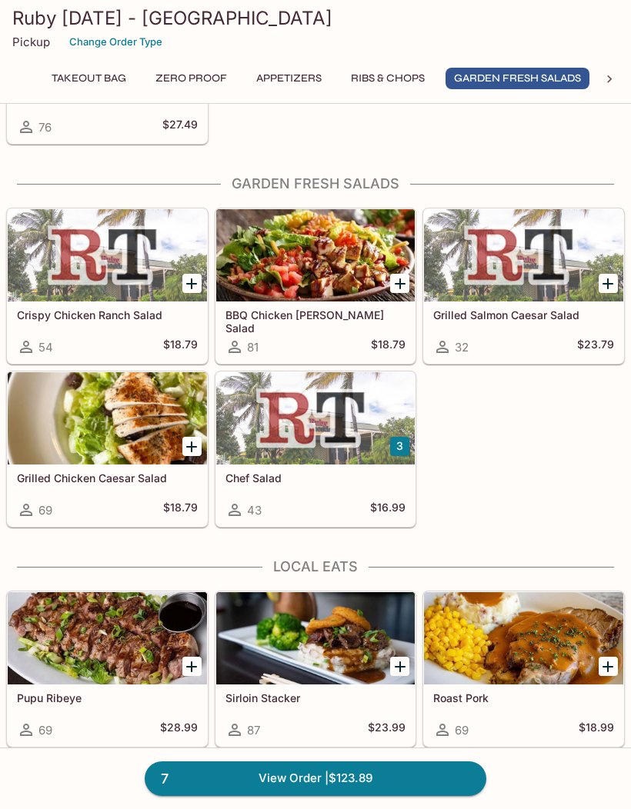
scroll to position [1856, 0]
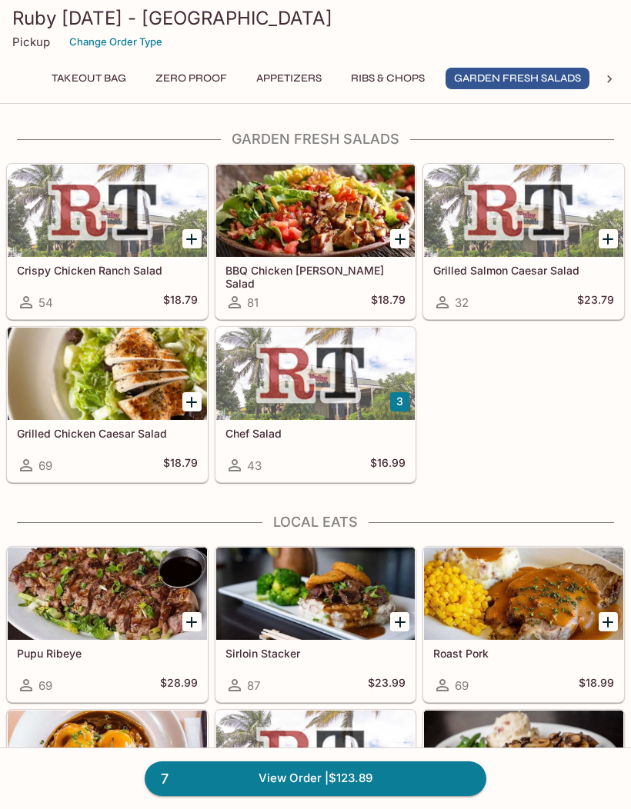
click at [607, 84] on icon at bounding box center [608, 79] width 15 height 15
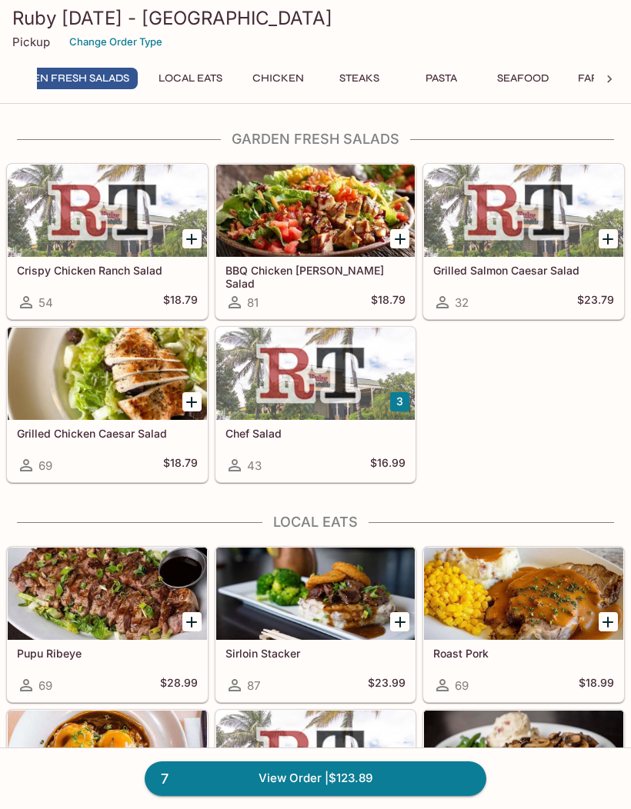
scroll to position [0, 494]
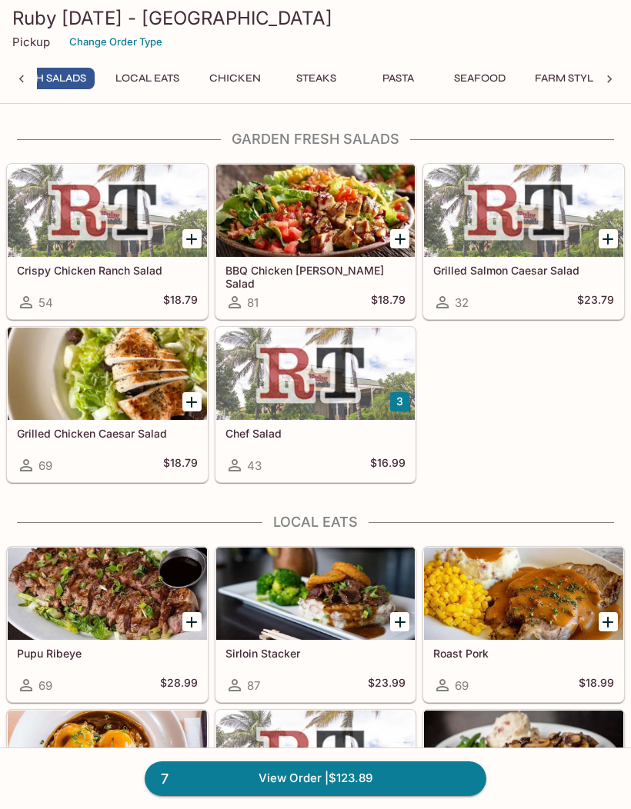
click at [319, 69] on button "Steaks" at bounding box center [315, 79] width 69 height 22
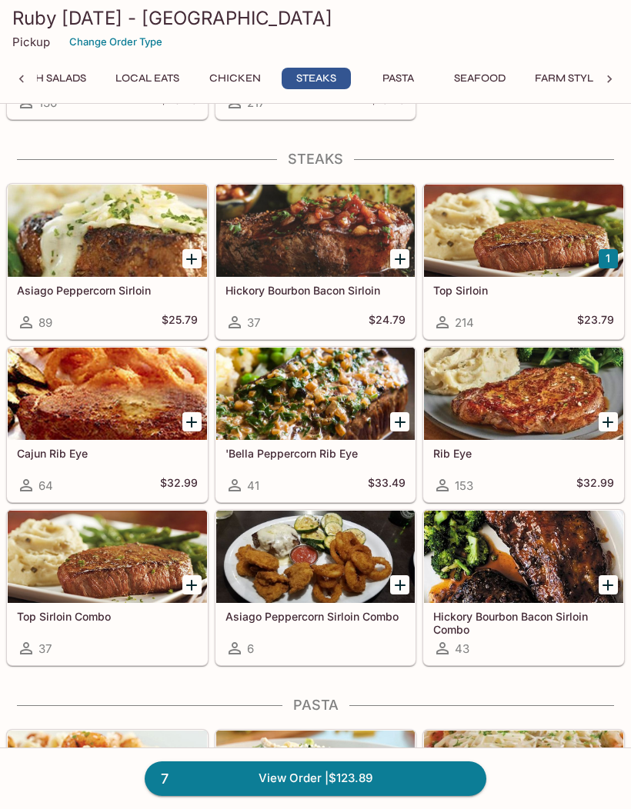
scroll to position [3005, 0]
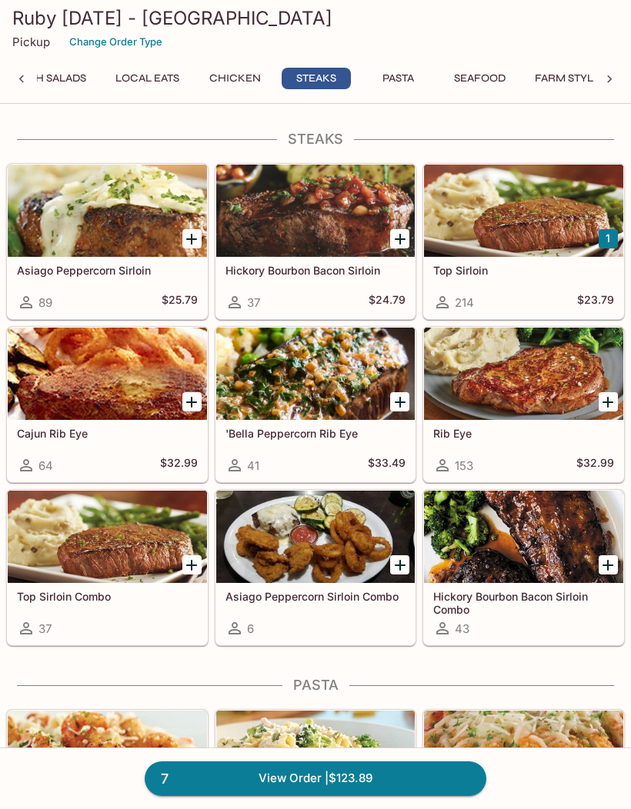
click at [500, 238] on div at bounding box center [523, 211] width 199 height 92
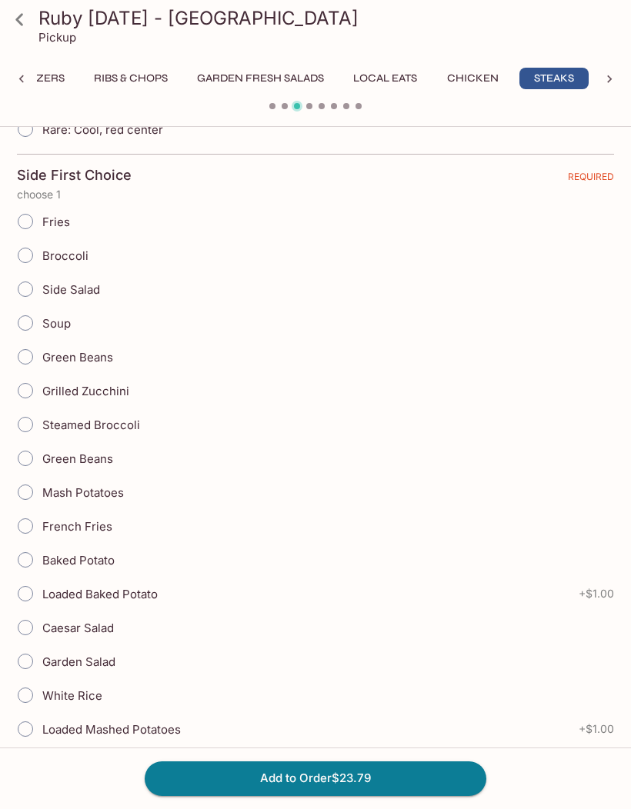
scroll to position [536, 0]
click at [602, 77] on icon at bounding box center [608, 79] width 15 height 15
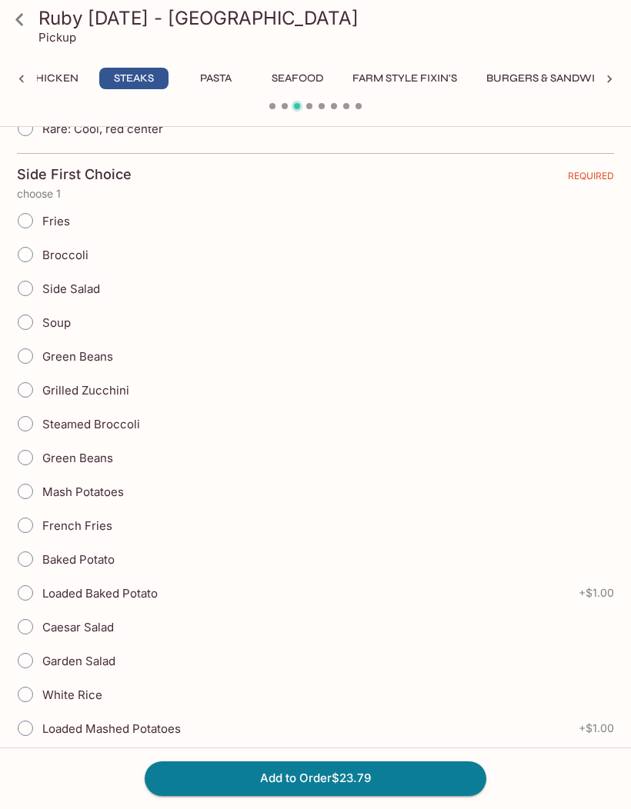
scroll to position [0, 751]
click at [236, 84] on button "Seafood" at bounding box center [222, 79] width 69 height 22
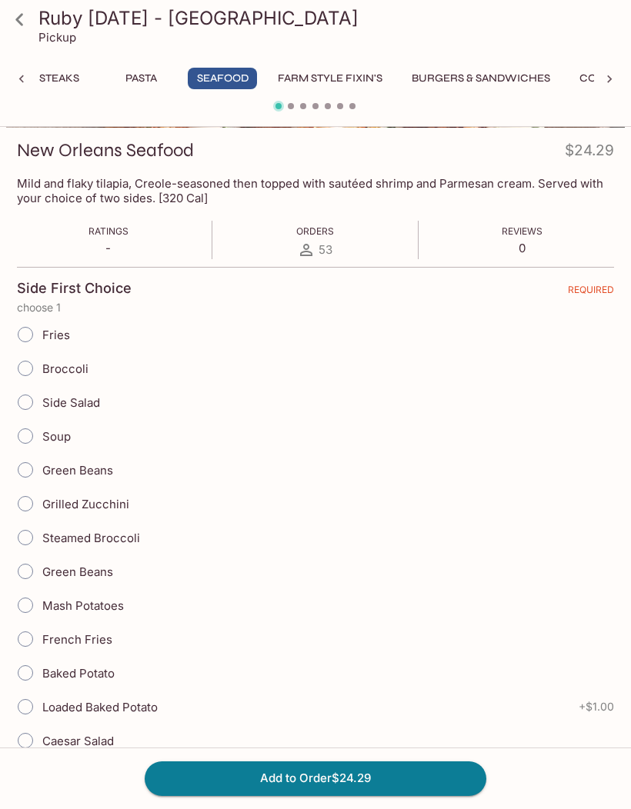
scroll to position [0, 0]
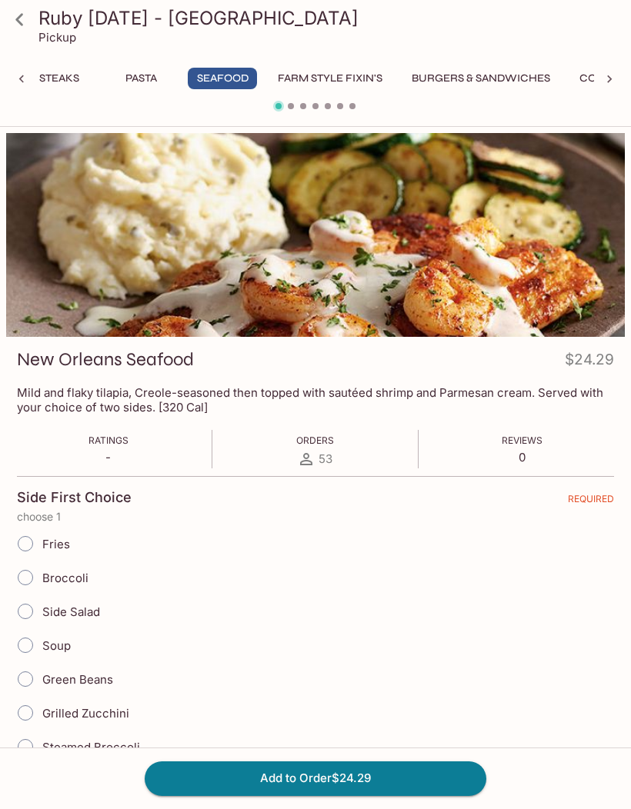
click at [33, 28] on link at bounding box center [19, 19] width 38 height 38
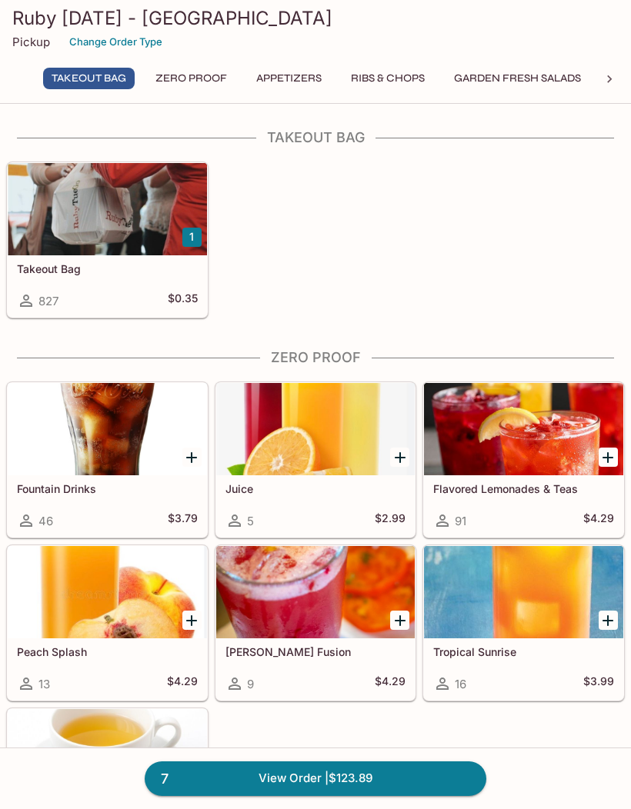
click at [594, 85] on div at bounding box center [609, 79] width 31 height 23
click at [497, 72] on button "Seafood" at bounding box center [478, 79] width 69 height 22
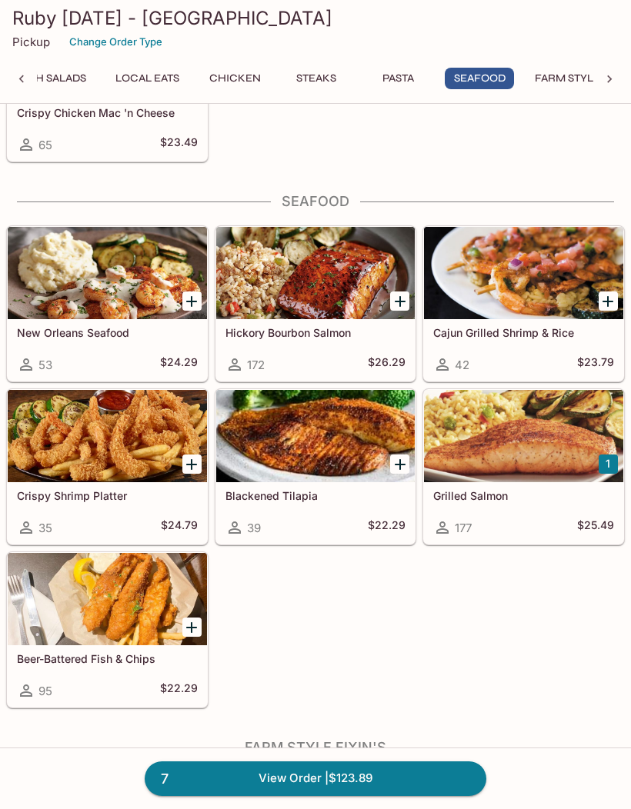
scroll to position [3934, 0]
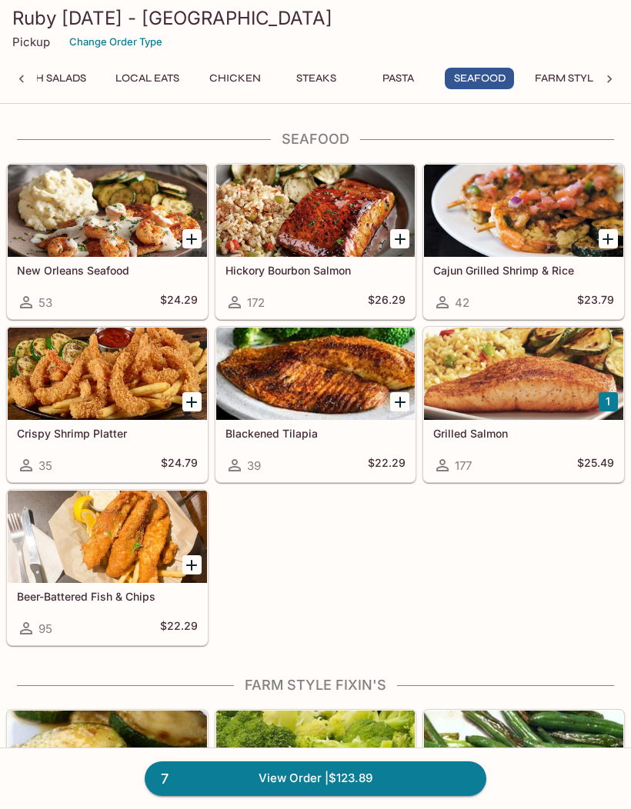
click at [598, 81] on div at bounding box center [609, 79] width 31 height 23
click at [31, 90] on div at bounding box center [21, 79] width 31 height 23
click at [221, 73] on button "Chicken" at bounding box center [234, 79] width 69 height 22
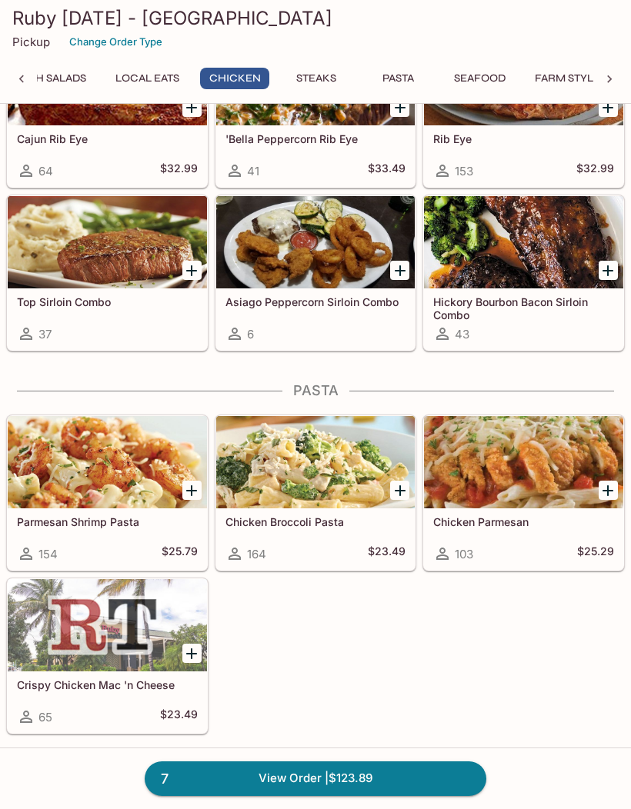
scroll to position [2622, 0]
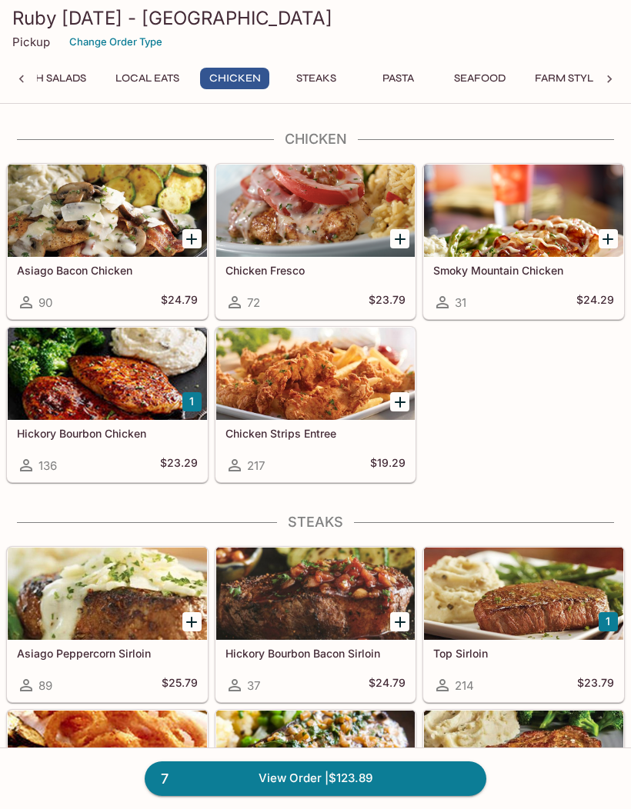
click at [281, 564] on link "7 View Order | $123.89" at bounding box center [315, 778] width 341 height 34
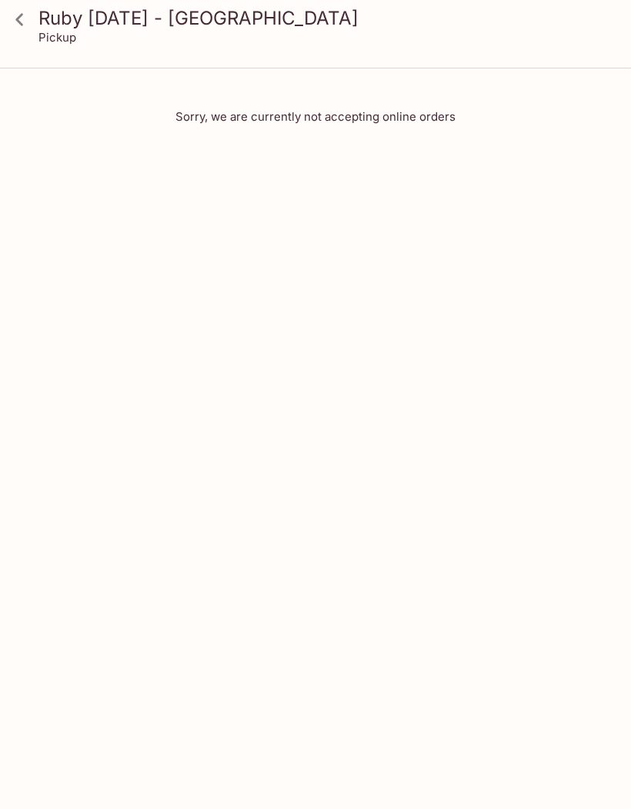
click at [29, 29] on icon at bounding box center [19, 19] width 27 height 27
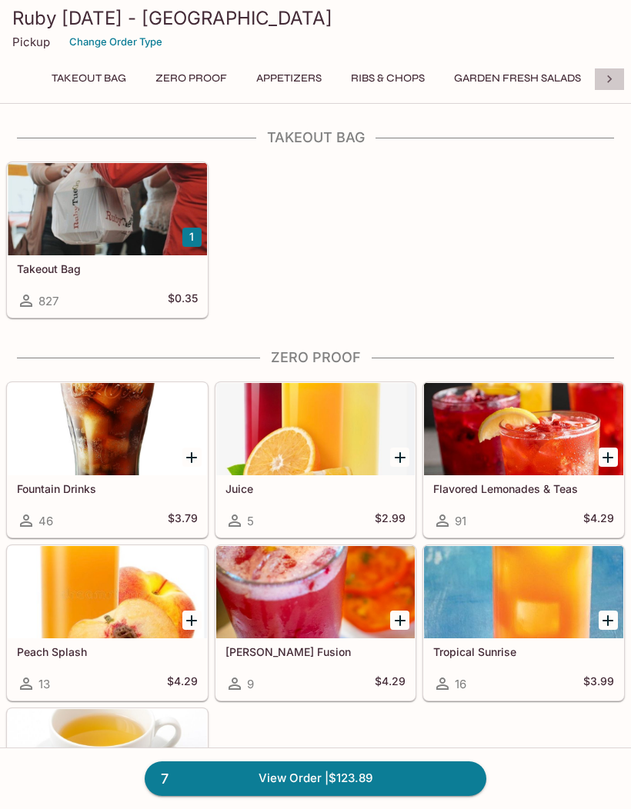
click at [598, 81] on div at bounding box center [609, 79] width 31 height 23
click at [321, 77] on button "Steaks" at bounding box center [315, 79] width 69 height 22
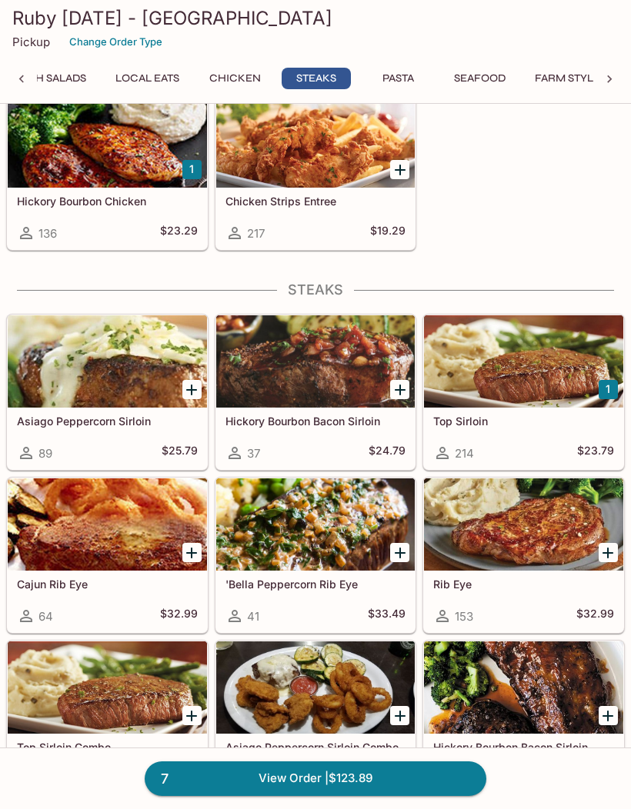
scroll to position [3005, 0]
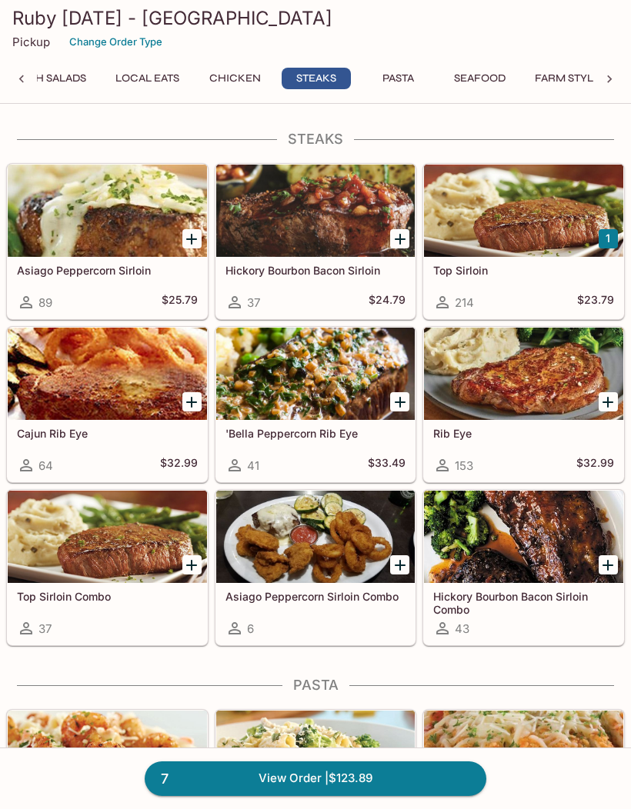
click at [504, 256] on div at bounding box center [523, 211] width 199 height 92
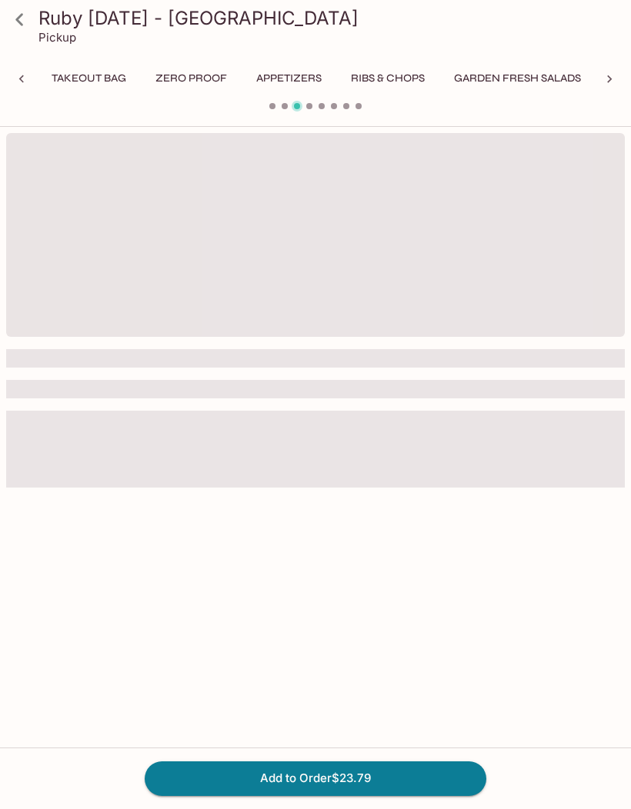
scroll to position [0, 257]
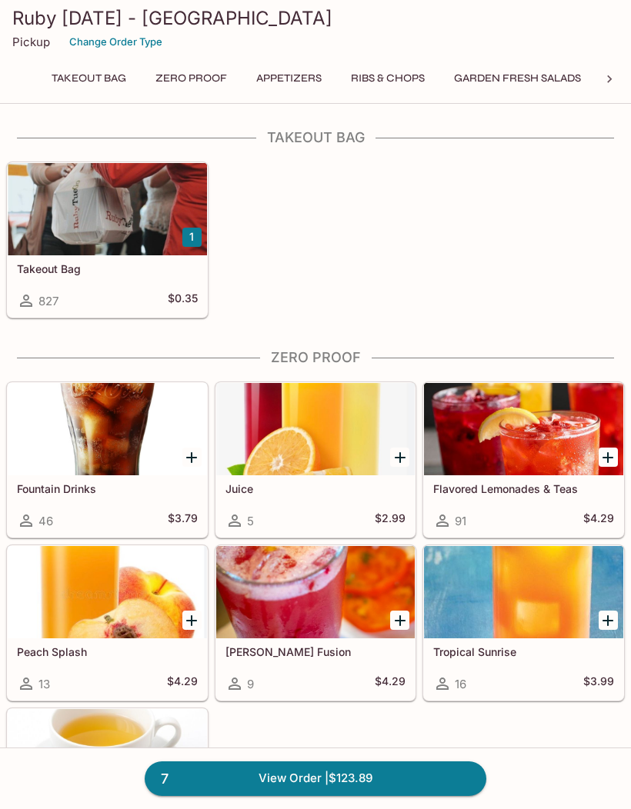
click at [402, 781] on link "7 View Order | $123.89" at bounding box center [315, 778] width 341 height 34
